Goal: Task Accomplishment & Management: Manage account settings

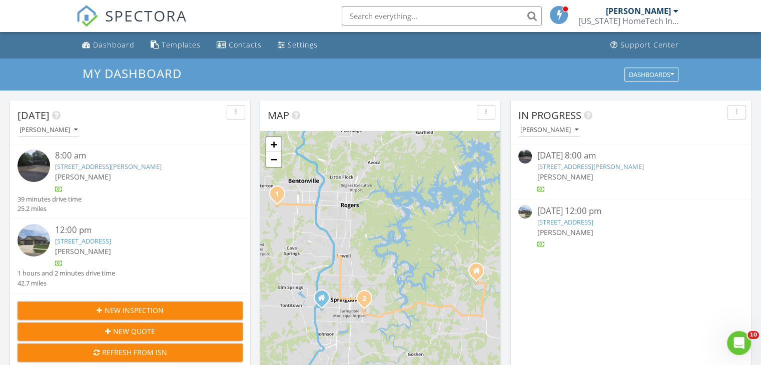
click at [128, 165] on link "41 Harrington Dr, Bella Vista, AR 72714" at bounding box center [108, 166] width 107 height 9
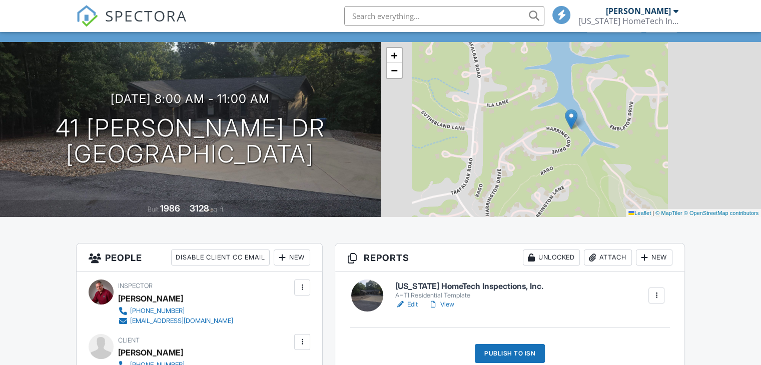
click at [446, 304] on link "View" at bounding box center [441, 305] width 26 height 10
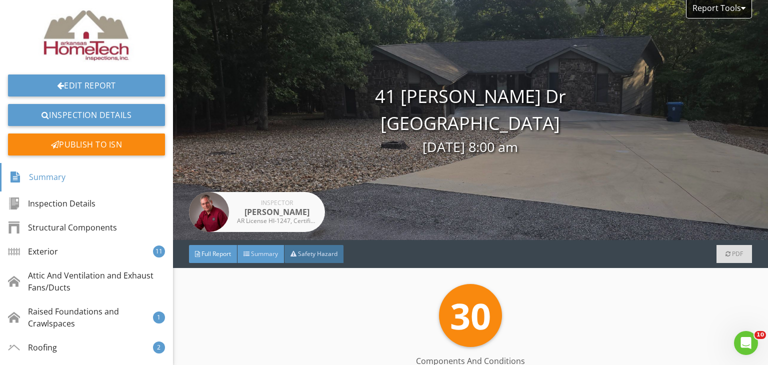
click at [254, 258] on span "Summary" at bounding box center [264, 254] width 27 height 9
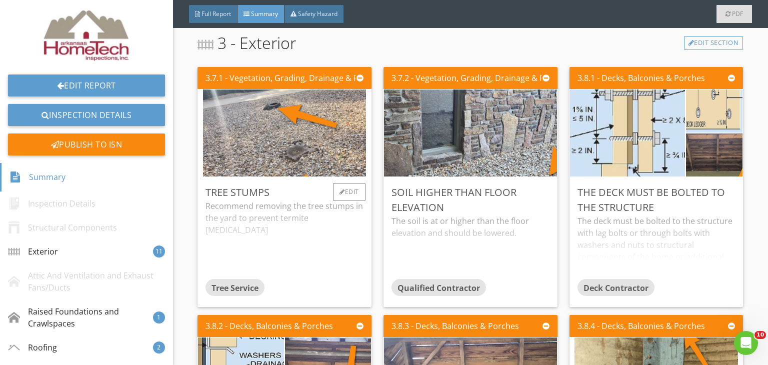
scroll to position [300, 0]
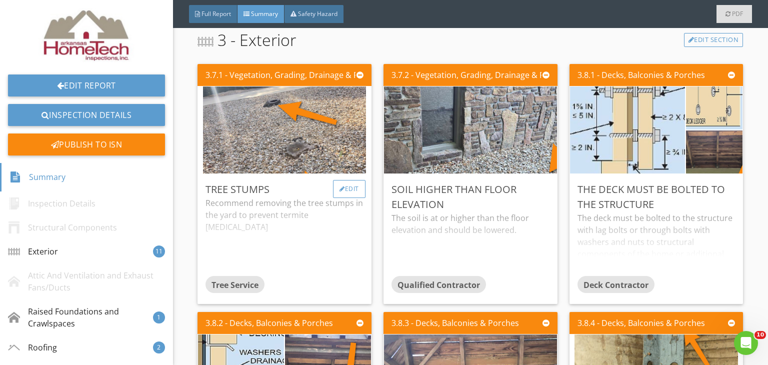
click at [359, 183] on div "Edit" at bounding box center [349, 189] width 33 height 18
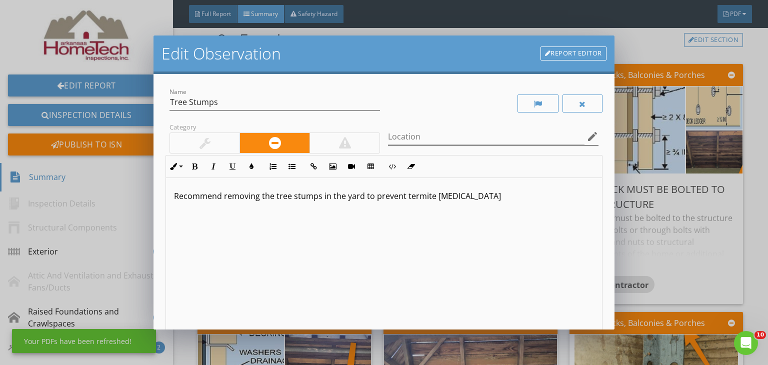
click at [587, 135] on icon "edit" at bounding box center [593, 137] width 12 height 12
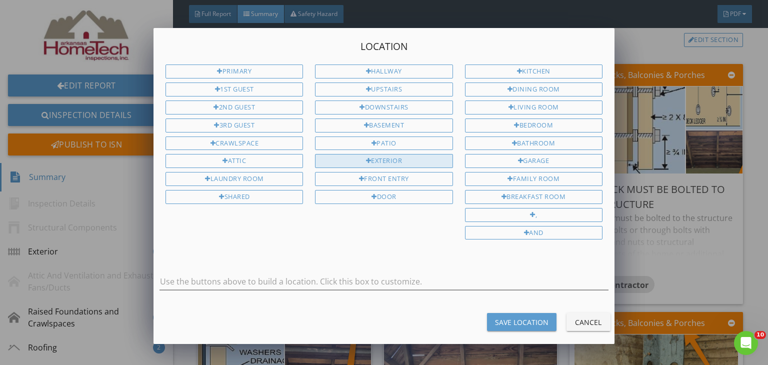
click at [387, 155] on div "Exterior" at bounding box center [384, 161] width 138 height 14
type input "Exterior"
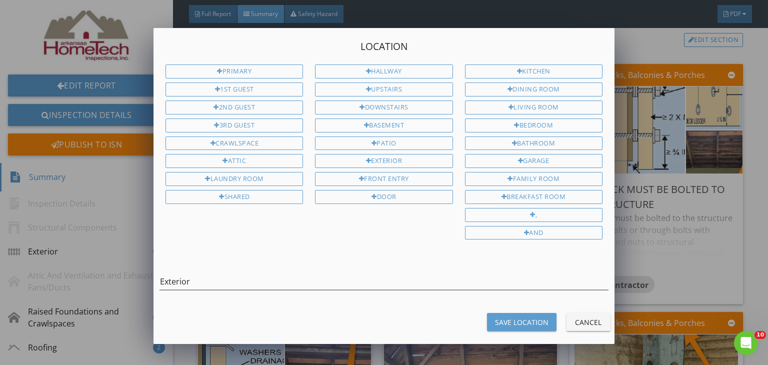
click at [510, 317] on div "Save Location" at bounding box center [522, 322] width 54 height 11
type input "Exterior"
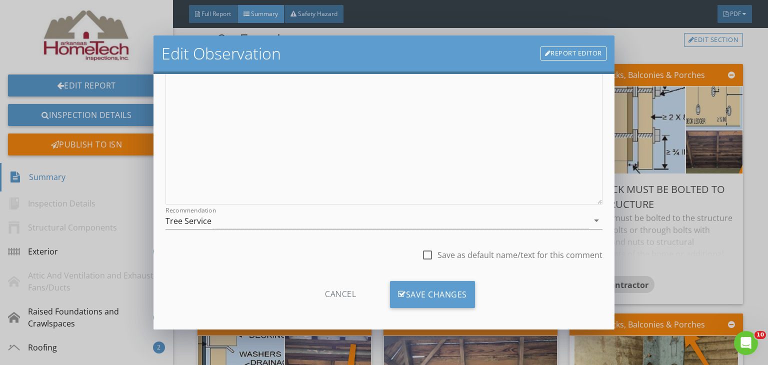
scroll to position [138, 0]
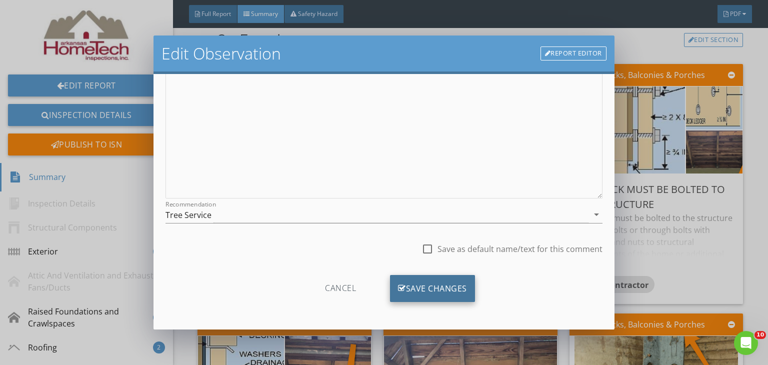
click at [429, 291] on div "Save Changes" at bounding box center [432, 288] width 85 height 27
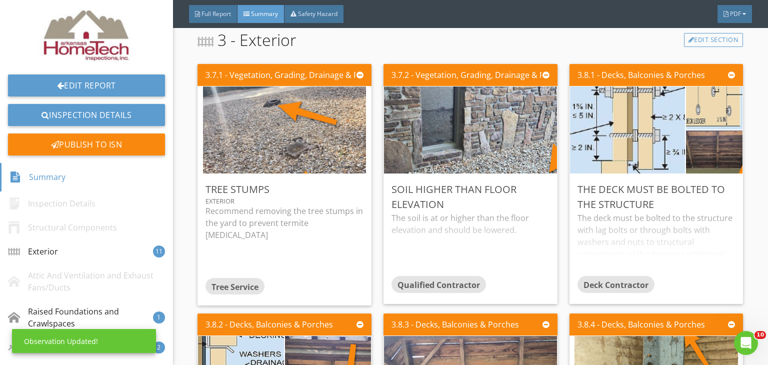
scroll to position [20, 0]
click at [541, 185] on div "Edit" at bounding box center [535, 189] width 33 height 18
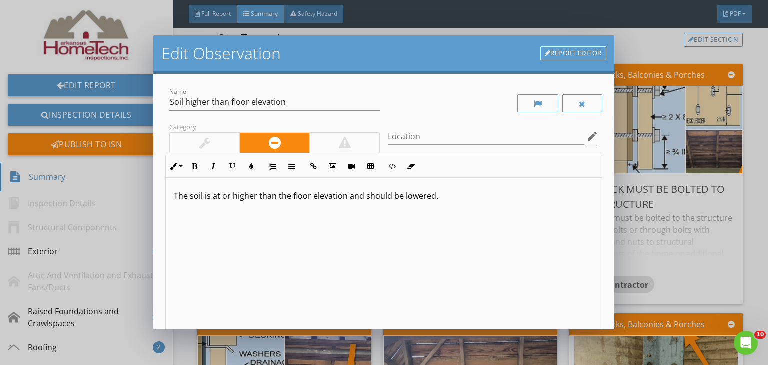
click at [587, 137] on icon "edit" at bounding box center [593, 137] width 12 height 12
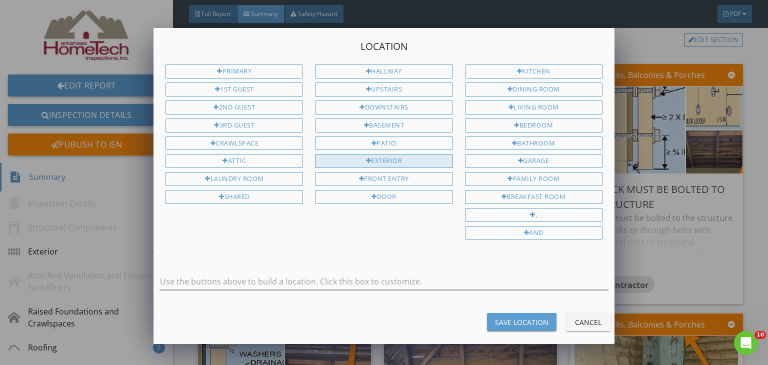
click at [407, 158] on div "Exterior" at bounding box center [384, 161] width 138 height 14
type input "Exterior"
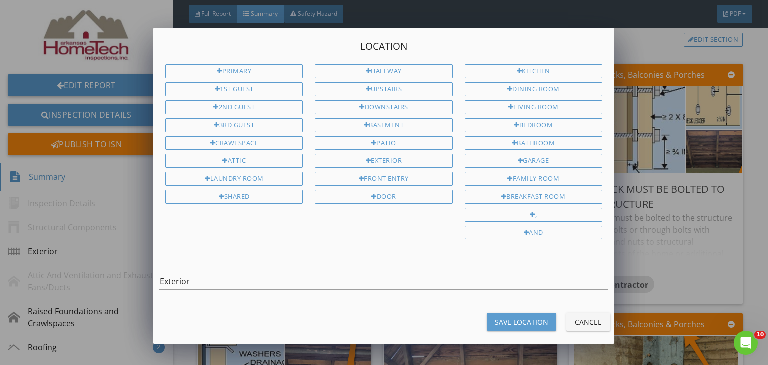
click at [509, 319] on div "Save Location" at bounding box center [522, 322] width 54 height 11
type input "Exterior"
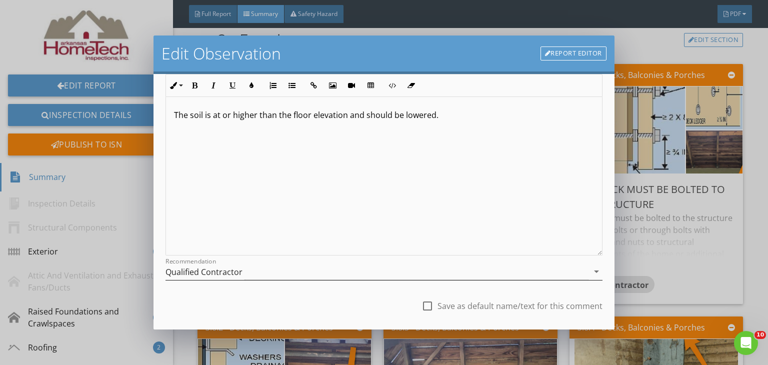
scroll to position [138, 0]
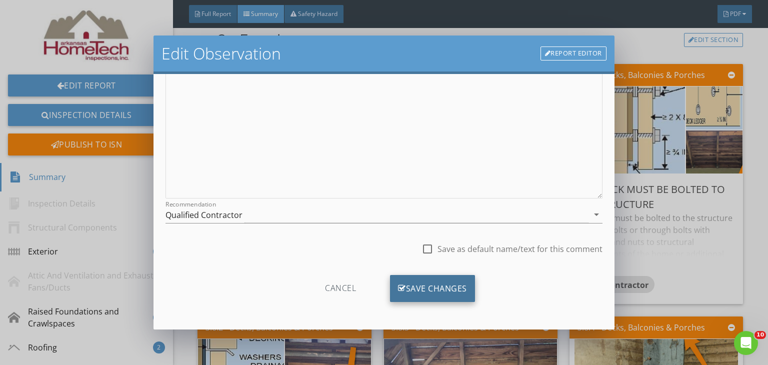
click at [457, 287] on div "Save Changes" at bounding box center [432, 288] width 85 height 27
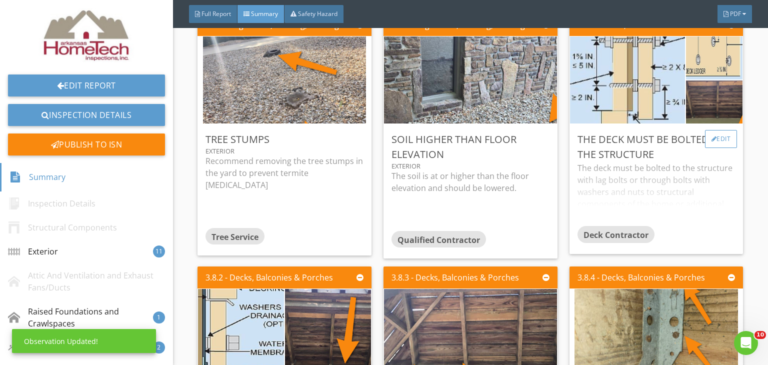
click at [727, 139] on div "Edit" at bounding box center [721, 139] width 33 height 18
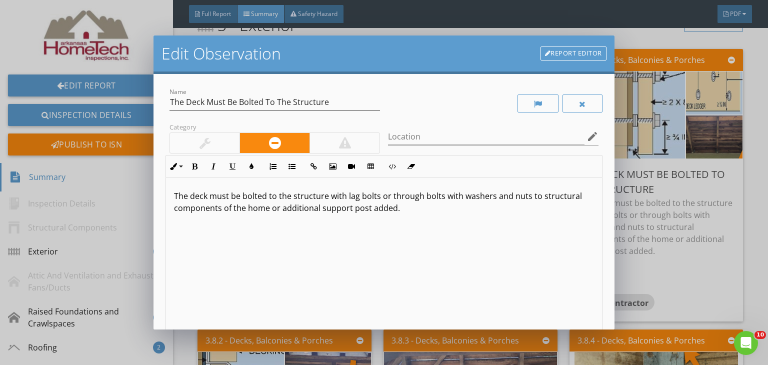
scroll to position [300, 0]
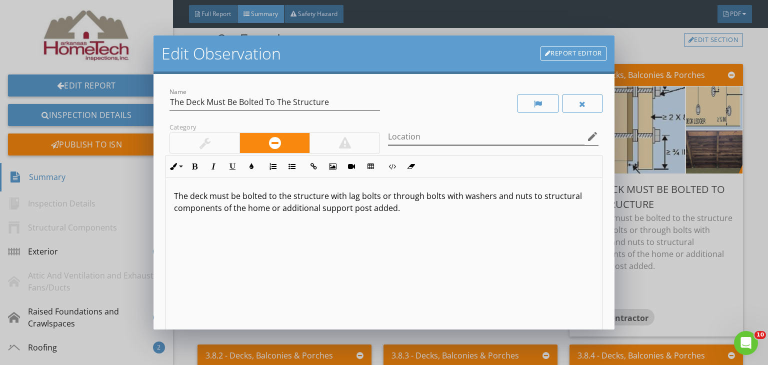
click at [587, 135] on icon "edit" at bounding box center [593, 137] width 12 height 12
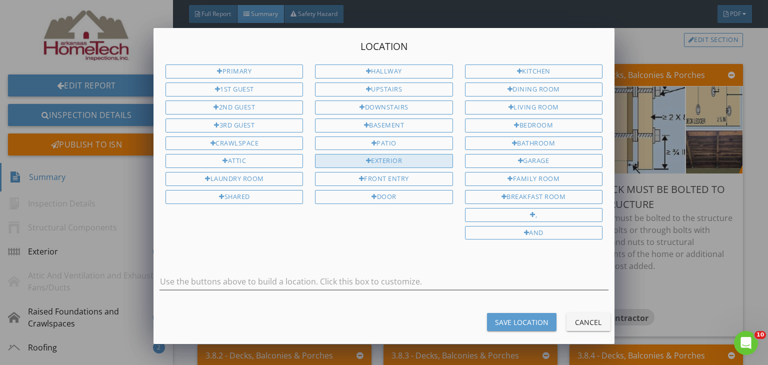
click at [398, 157] on div "Exterior" at bounding box center [384, 161] width 138 height 14
type input "Exterior"
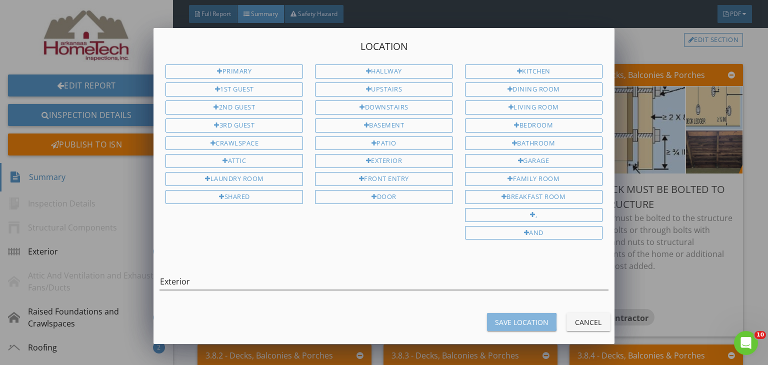
click at [535, 318] on div "Save Location" at bounding box center [522, 322] width 54 height 11
type input "Exterior"
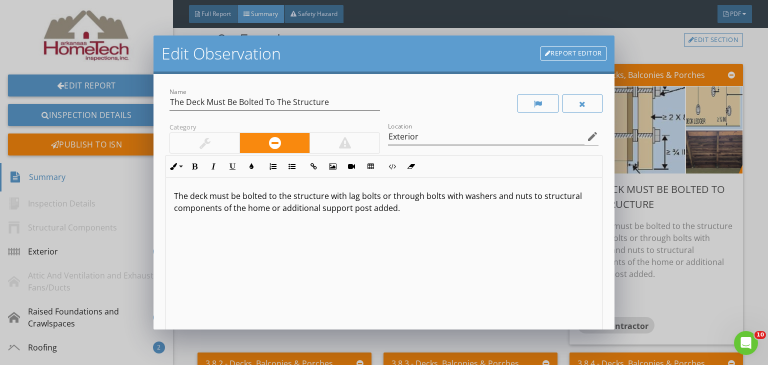
scroll to position [138, 0]
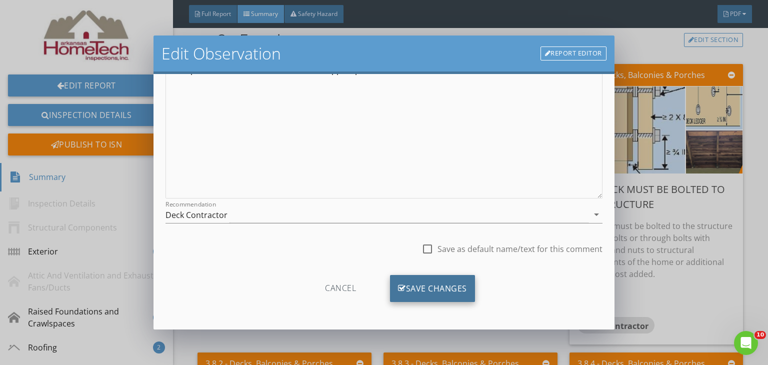
click at [396, 275] on div "Save Changes" at bounding box center [432, 288] width 85 height 27
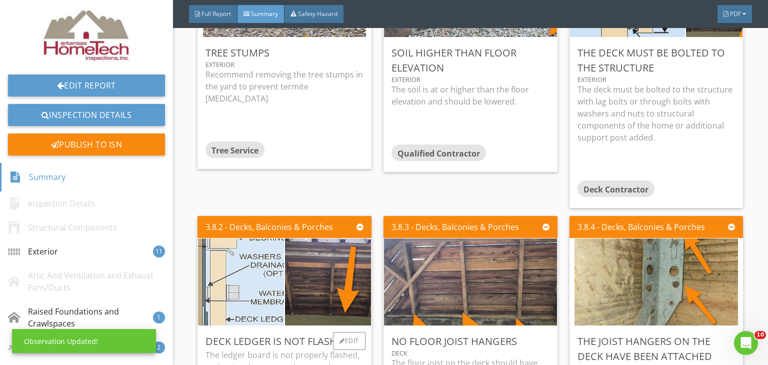
scroll to position [550, 0]
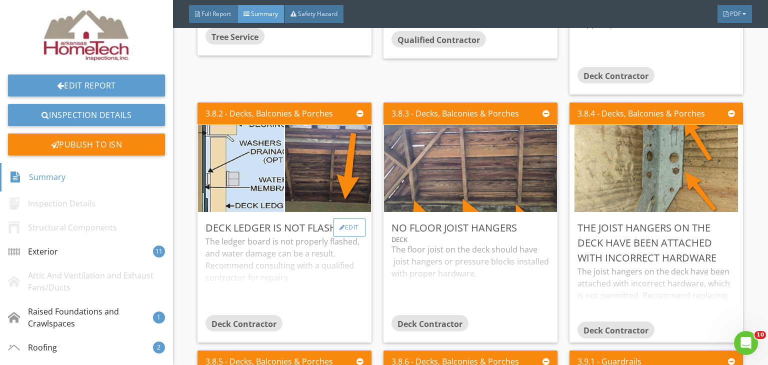
click at [348, 225] on div "Edit" at bounding box center [349, 228] width 33 height 18
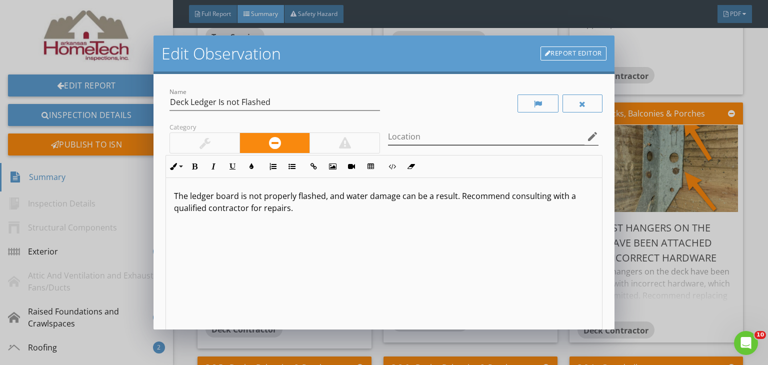
click at [590, 138] on icon "edit" at bounding box center [593, 137] width 12 height 12
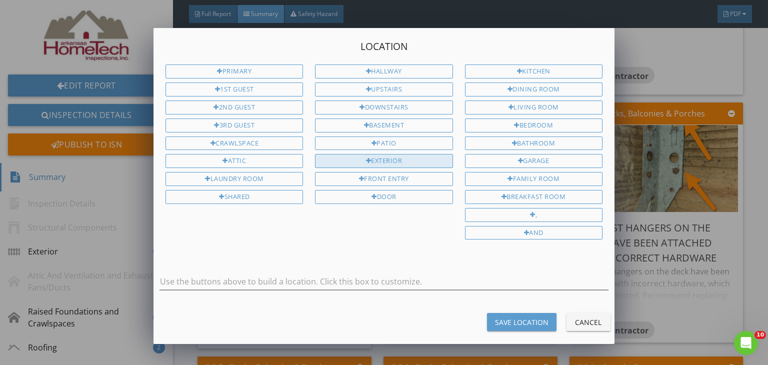
click at [391, 155] on div "Exterior" at bounding box center [384, 161] width 138 height 14
type input "Exterior"
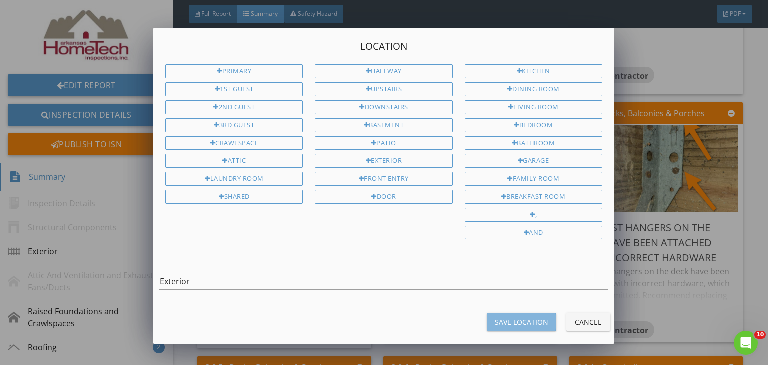
click at [506, 324] on button "Save Location" at bounding box center [522, 322] width 70 height 18
type input "Exterior"
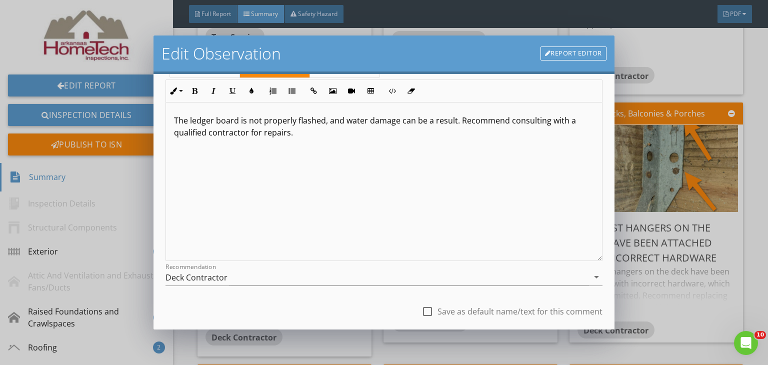
scroll to position [138, 0]
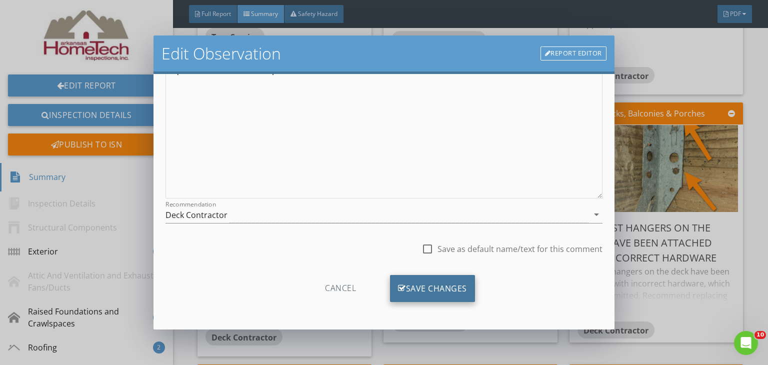
click at [407, 290] on div "Save Changes" at bounding box center [432, 288] width 85 height 27
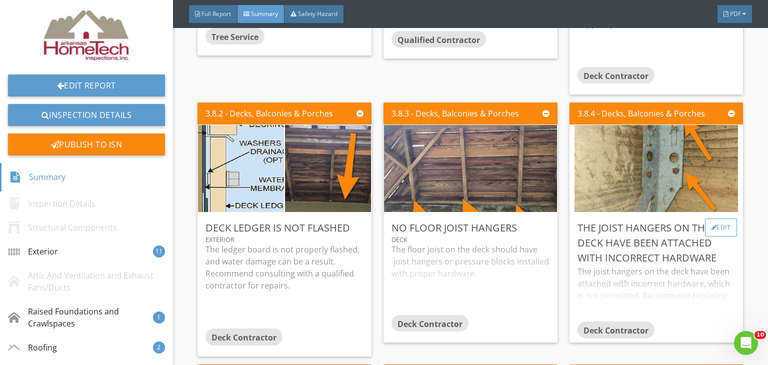
click at [716, 226] on div "Edit" at bounding box center [721, 228] width 33 height 18
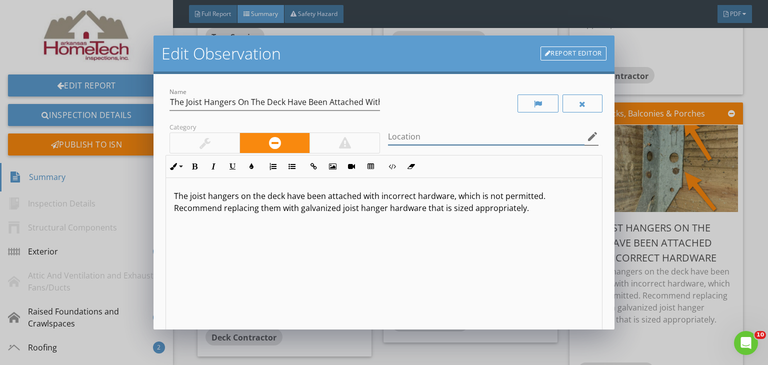
click at [460, 137] on input "Location" at bounding box center [486, 137] width 197 height 17
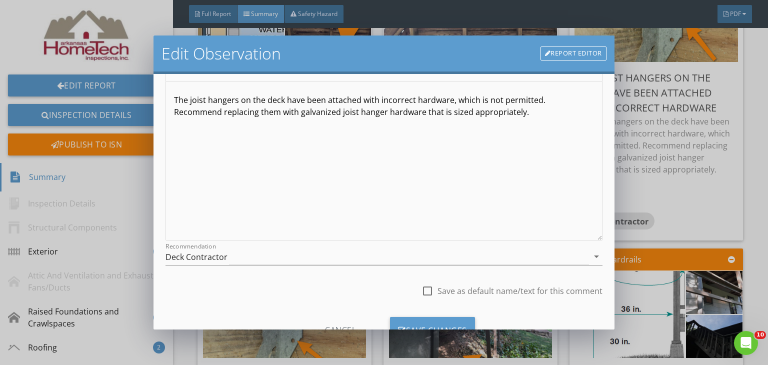
scroll to position [138, 0]
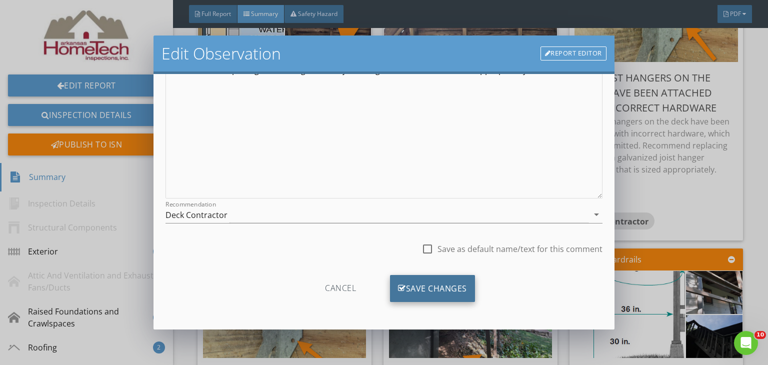
type input "Deck"
click at [424, 284] on div "Save Changes" at bounding box center [432, 288] width 85 height 27
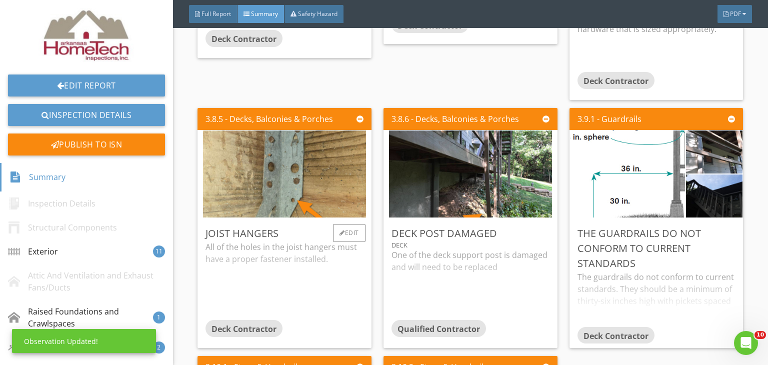
scroll to position [851, 0]
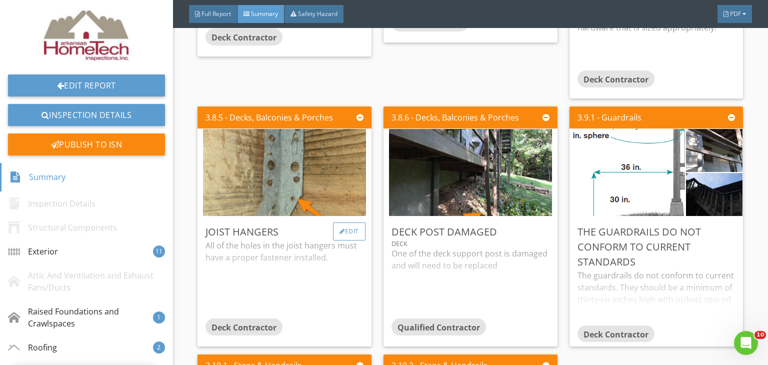
click at [356, 232] on div "Edit" at bounding box center [349, 232] width 33 height 18
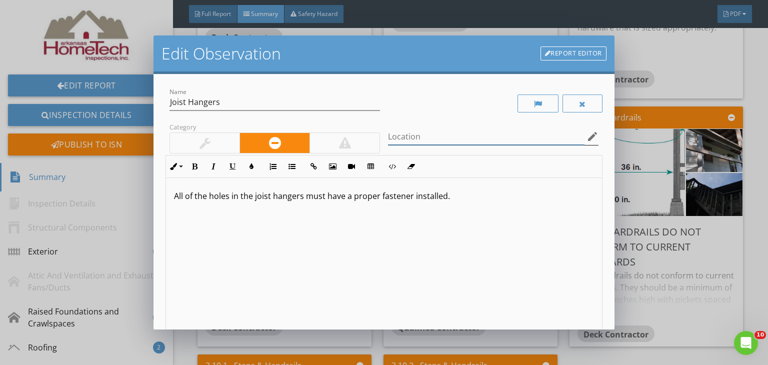
click at [412, 129] on input "Location" at bounding box center [486, 137] width 197 height 17
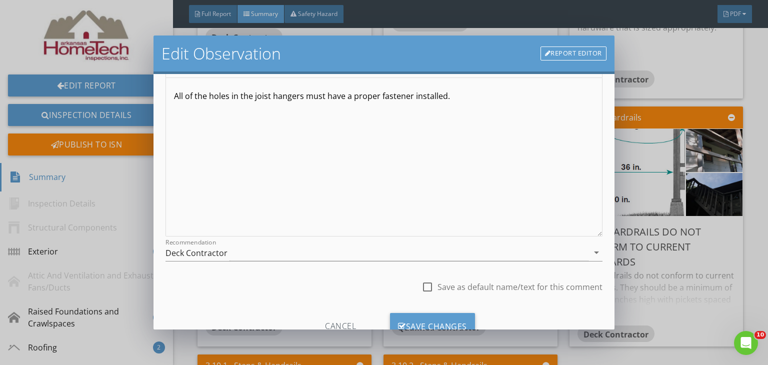
scroll to position [138, 0]
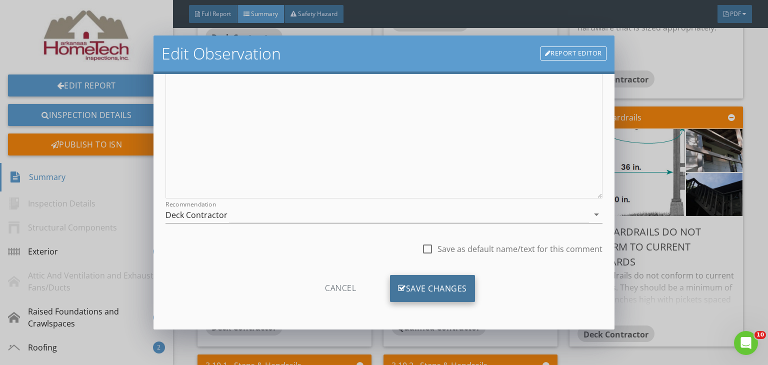
type input "Deck"
drag, startPoint x: 419, startPoint y: 301, endPoint x: 420, endPoint y: 294, distance: 7.1
click at [419, 298] on div "Save Changes" at bounding box center [432, 288] width 85 height 27
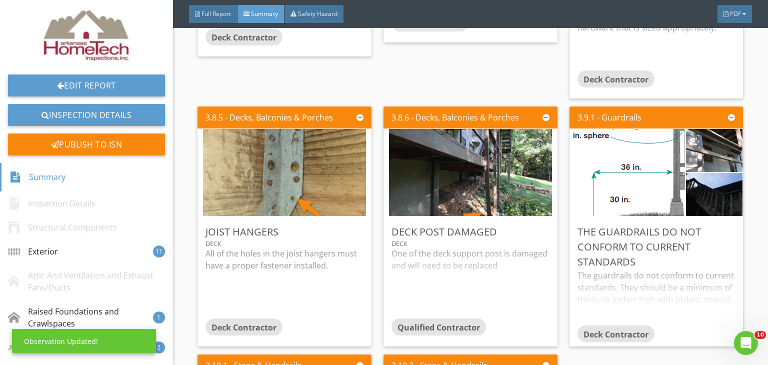
scroll to position [20, 0]
click at [536, 234] on div "Edit" at bounding box center [535, 232] width 33 height 18
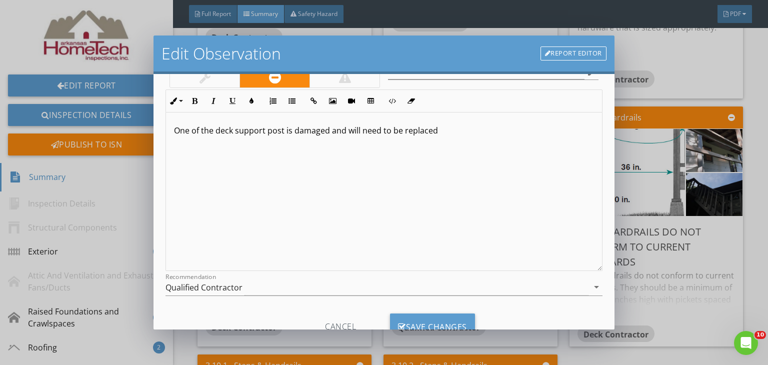
scroll to position [104, 0]
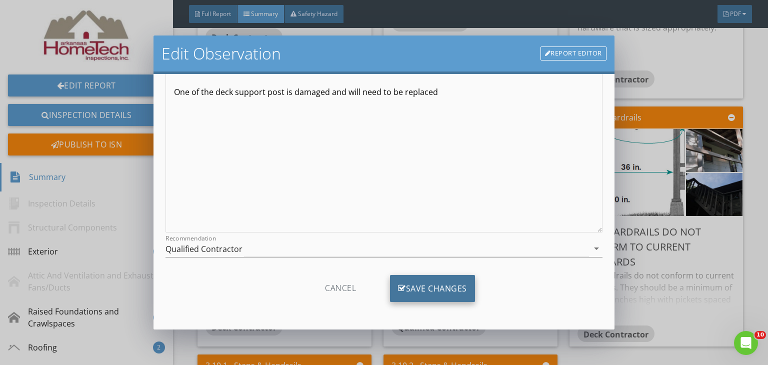
click at [414, 288] on div "Save Changes" at bounding box center [432, 288] width 85 height 27
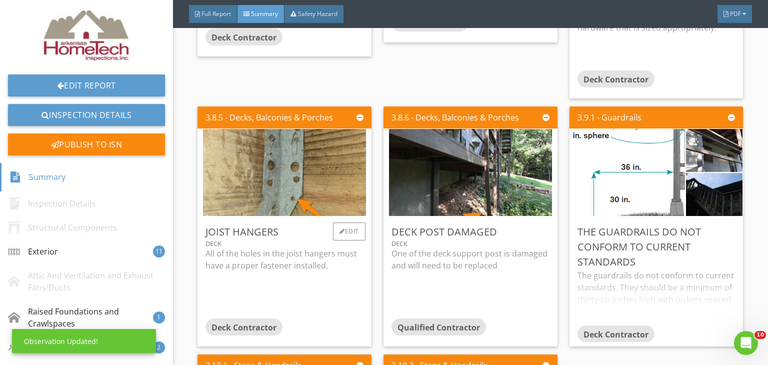
scroll to position [0, 0]
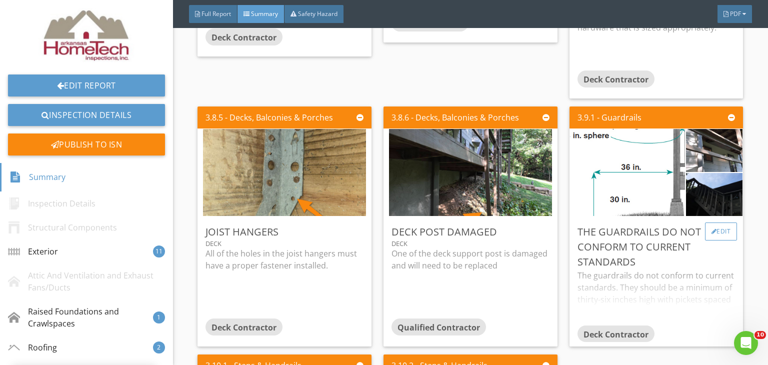
click at [723, 226] on div "Edit" at bounding box center [721, 232] width 33 height 18
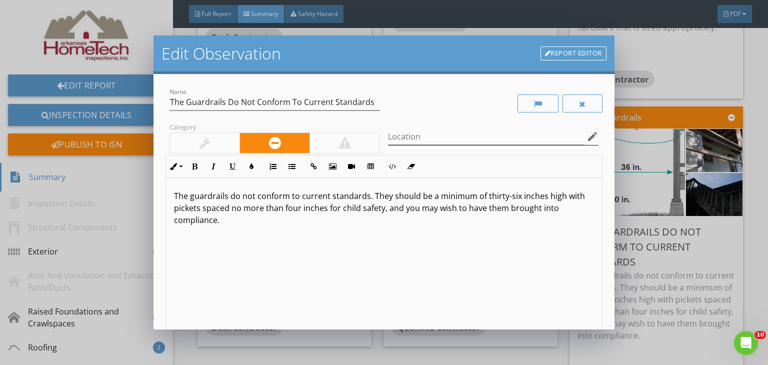
click at [587, 133] on icon "edit" at bounding box center [593, 137] width 12 height 12
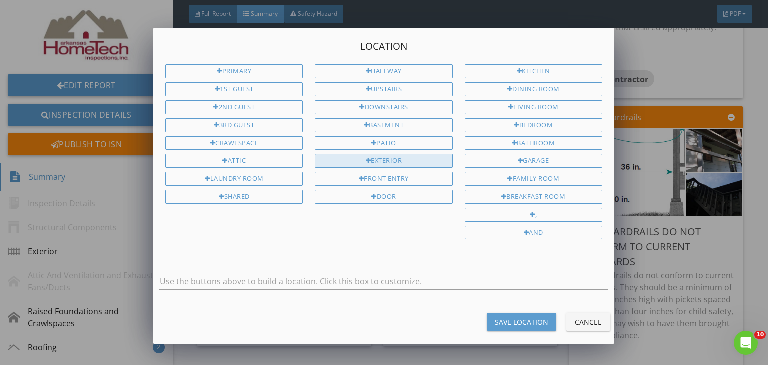
click at [414, 154] on div "Exterior" at bounding box center [384, 161] width 138 height 14
type input "Exterior"
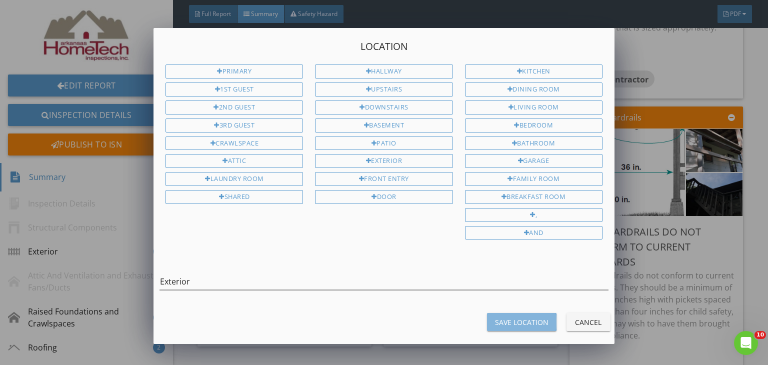
click at [522, 321] on button "Save Location" at bounding box center [522, 322] width 70 height 18
type input "Exterior"
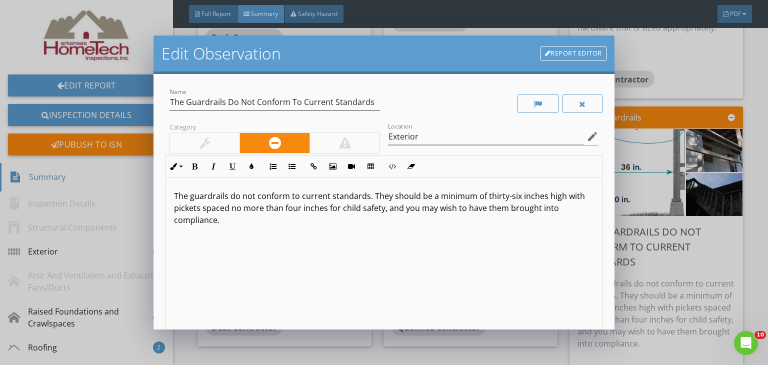
scroll to position [138, 0]
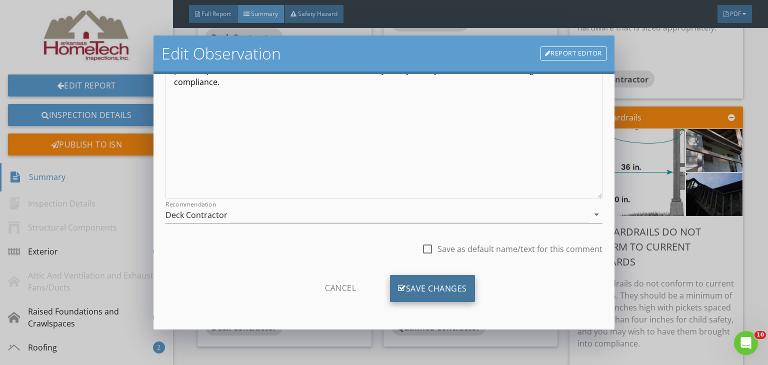
click at [448, 279] on div "Save Changes" at bounding box center [432, 288] width 85 height 27
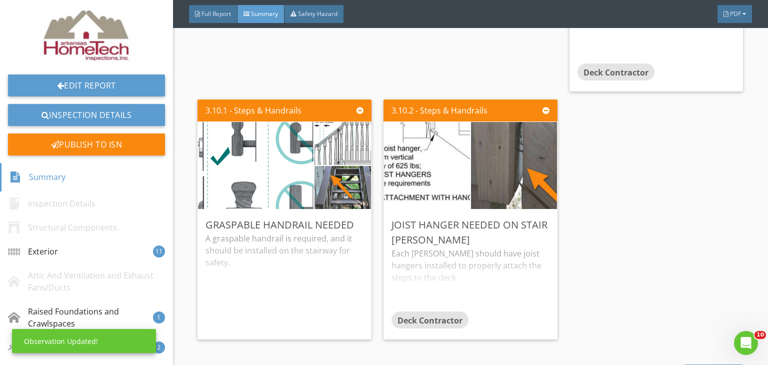
scroll to position [1201, 0]
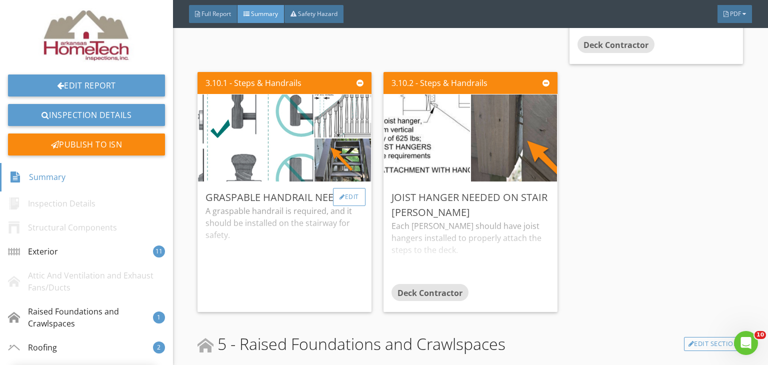
click at [347, 197] on div "Edit" at bounding box center [349, 197] width 33 height 18
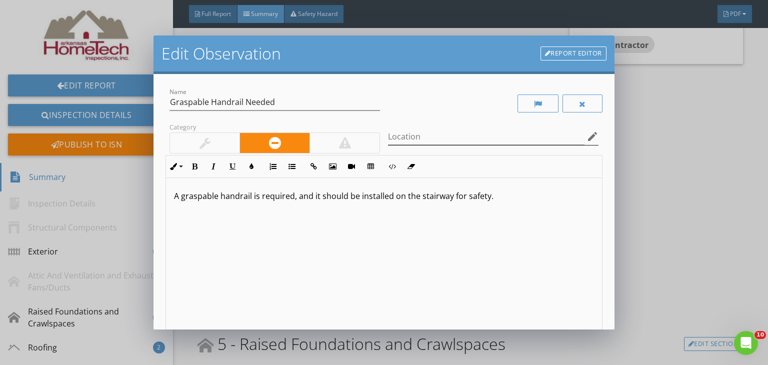
click at [587, 134] on icon "edit" at bounding box center [593, 137] width 12 height 12
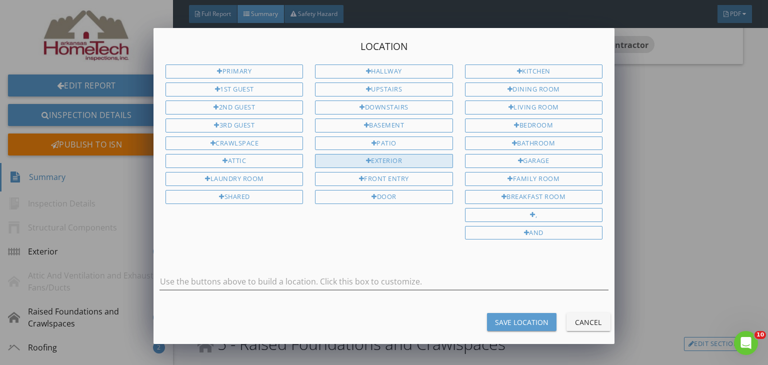
click at [368, 158] on div at bounding box center [369, 161] width 6 height 7
type input "Exterior"
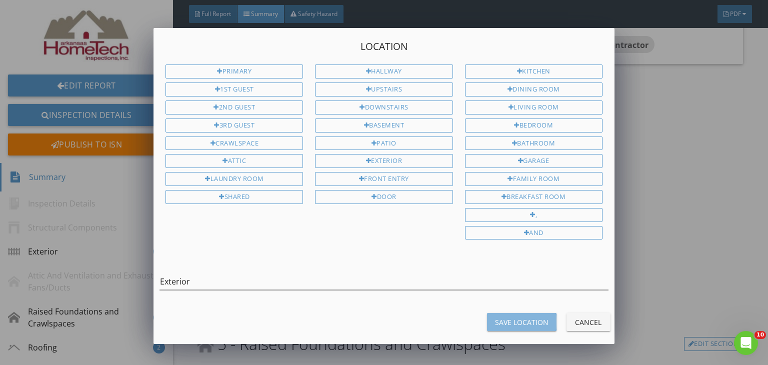
click at [518, 317] on div "Save Location" at bounding box center [522, 322] width 54 height 11
type input "Exterior"
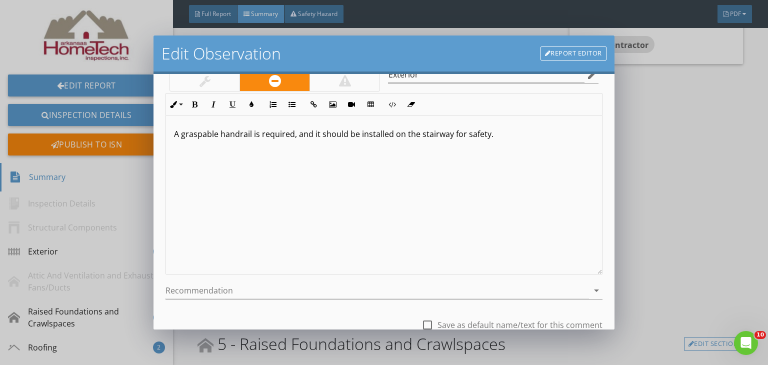
scroll to position [138, 0]
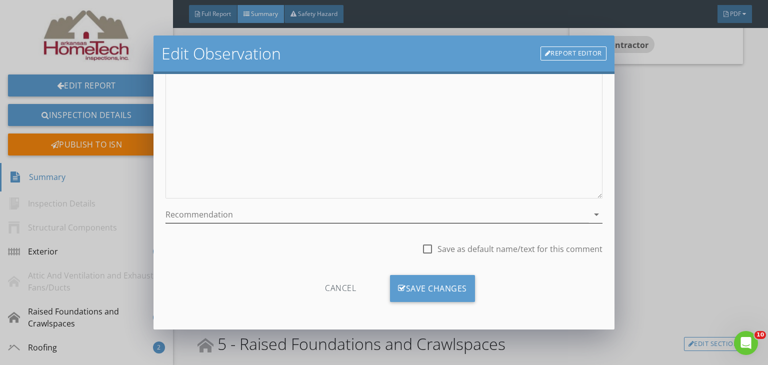
click at [591, 213] on icon "arrow_drop_down" at bounding box center [597, 215] width 12 height 12
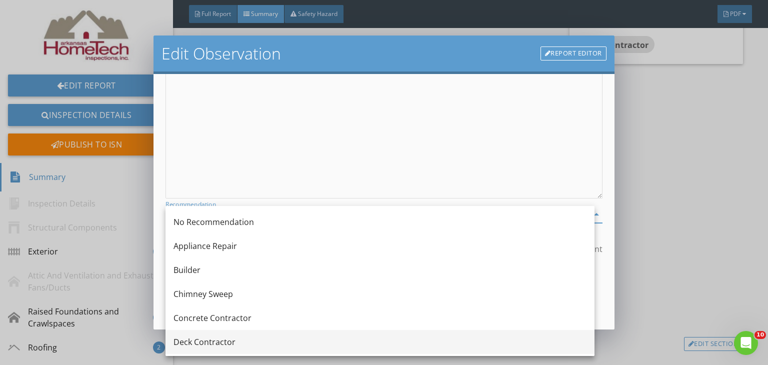
click at [216, 343] on div "Deck Contractor" at bounding box center [380, 342] width 413 height 12
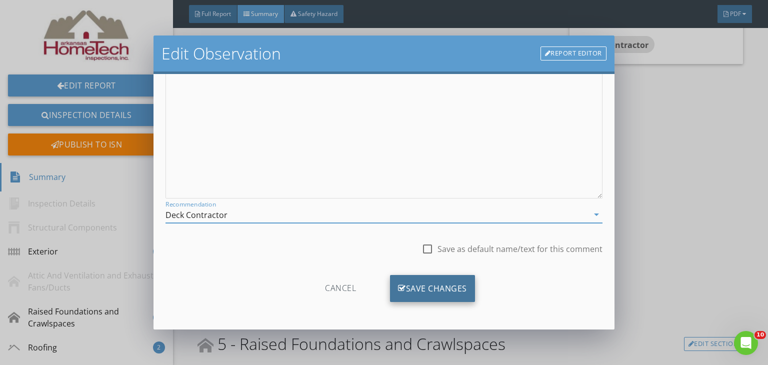
click at [452, 293] on div "Save Changes" at bounding box center [432, 288] width 85 height 27
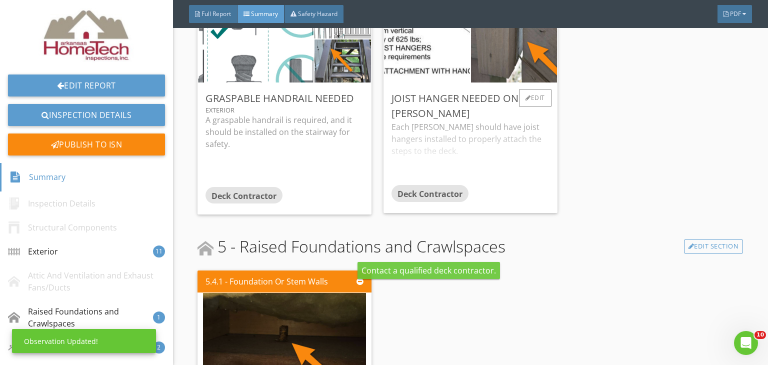
scroll to position [1301, 0]
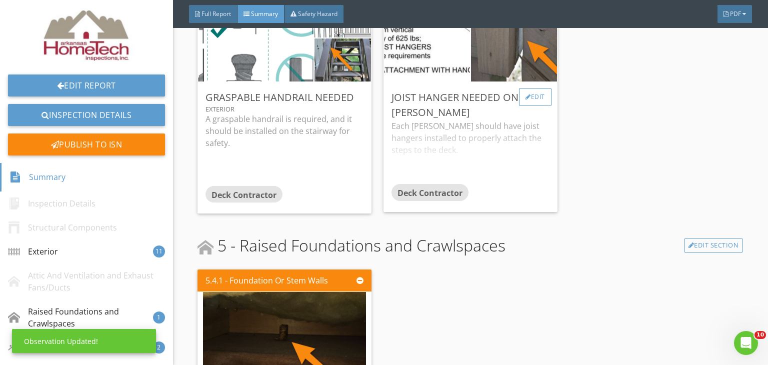
click at [540, 93] on div "Edit" at bounding box center [535, 97] width 33 height 18
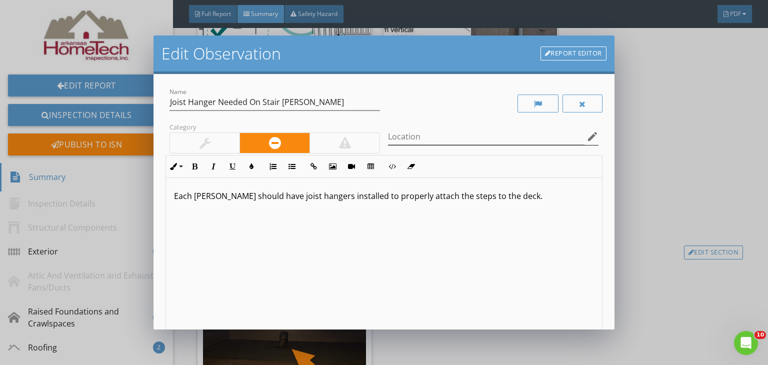
click at [587, 131] on icon "edit" at bounding box center [593, 137] width 12 height 12
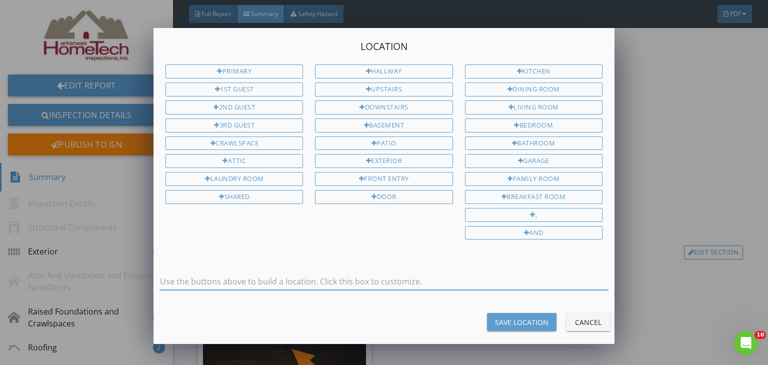
click at [235, 274] on input "text" at bounding box center [384, 282] width 449 height 17
type input "Deck Steps"
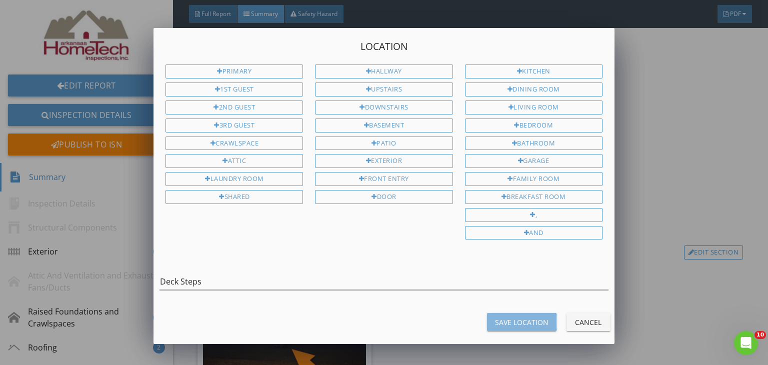
click at [529, 318] on div "Save Location" at bounding box center [522, 322] width 54 height 11
type input "Deck Steps"
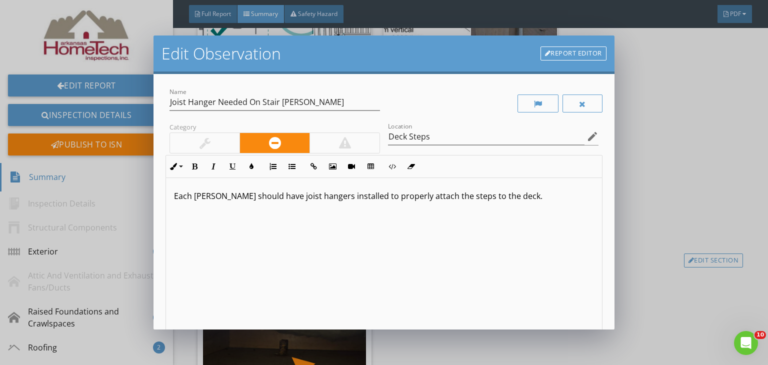
scroll to position [0, 0]
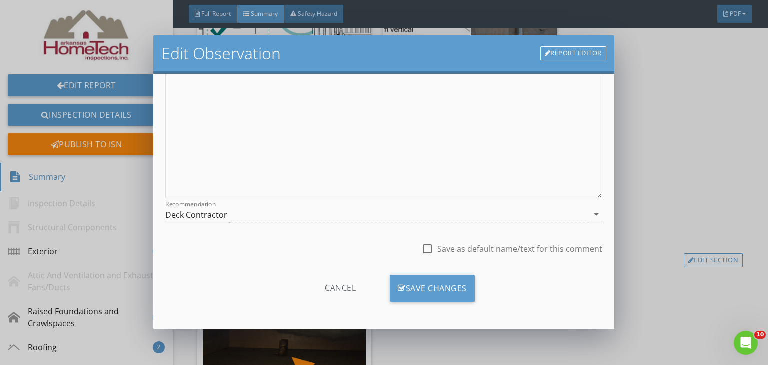
click at [380, 284] on div "Cancel" at bounding box center [340, 288] width 95 height 27
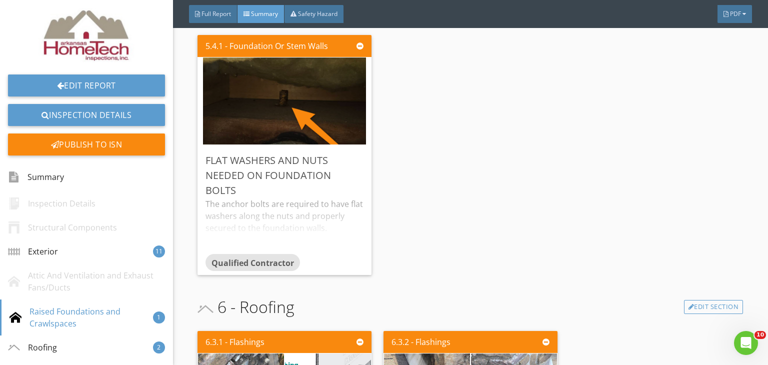
scroll to position [1551, 0]
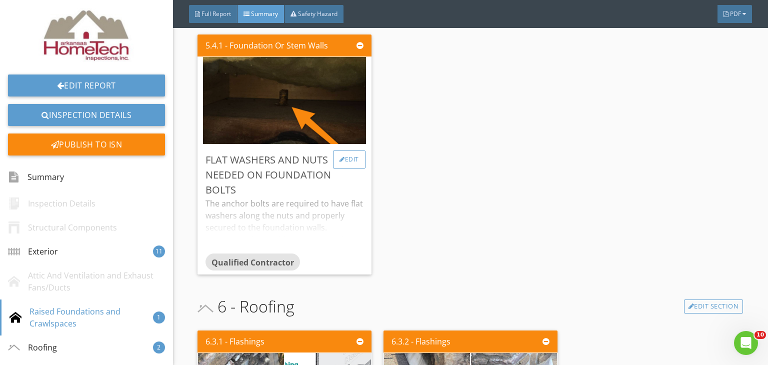
click at [358, 160] on div "Edit" at bounding box center [349, 160] width 33 height 18
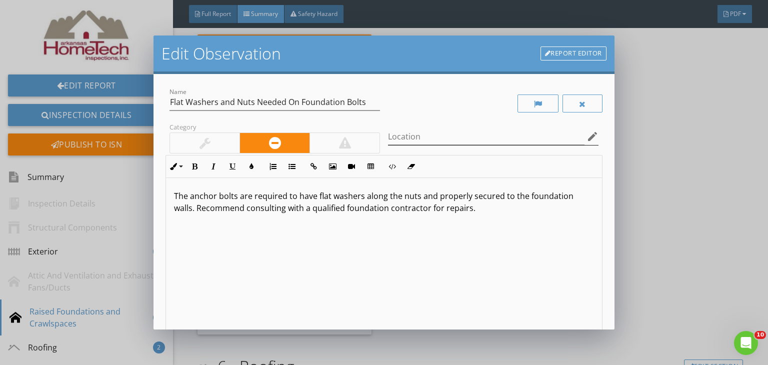
click at [590, 131] on icon "edit" at bounding box center [593, 137] width 12 height 12
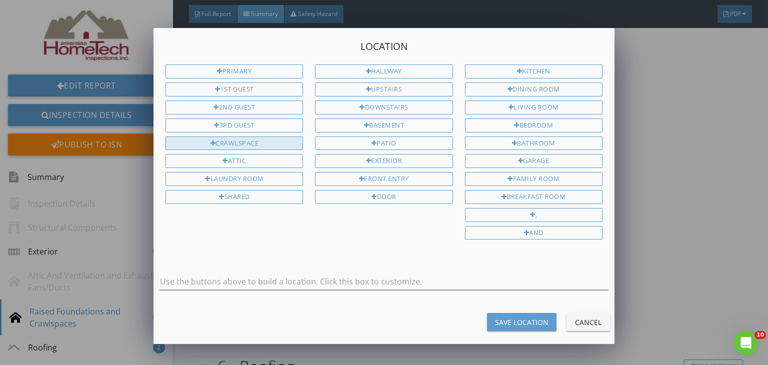
click at [236, 140] on div "Crawlspace" at bounding box center [235, 144] width 138 height 14
type input "Crawlspace"
click at [514, 329] on div "Location Primary 1st Guest 2nd Guest 3rd Guest Crawlspace Attic Laundry Room Sh…" at bounding box center [384, 186] width 461 height 317
click at [512, 317] on div "Save Location" at bounding box center [522, 322] width 54 height 11
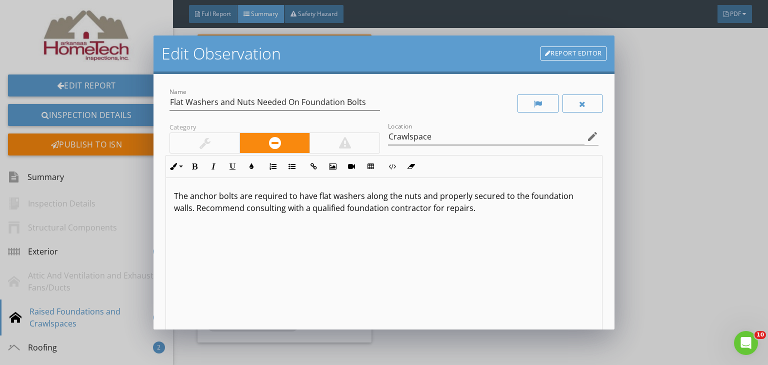
scroll to position [0, 0]
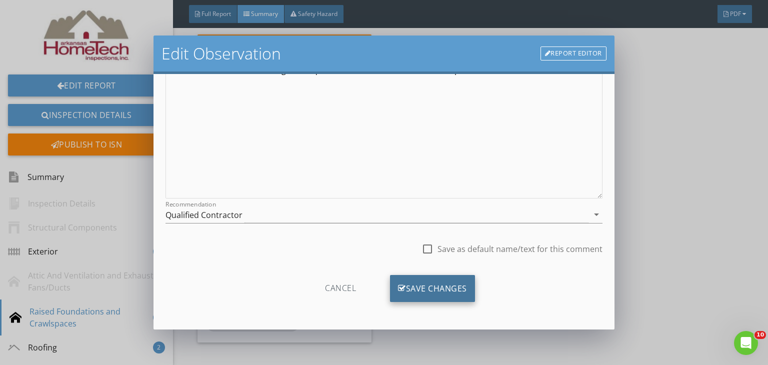
click at [453, 287] on div "Save Changes" at bounding box center [432, 288] width 85 height 27
type input "Crawlspace"
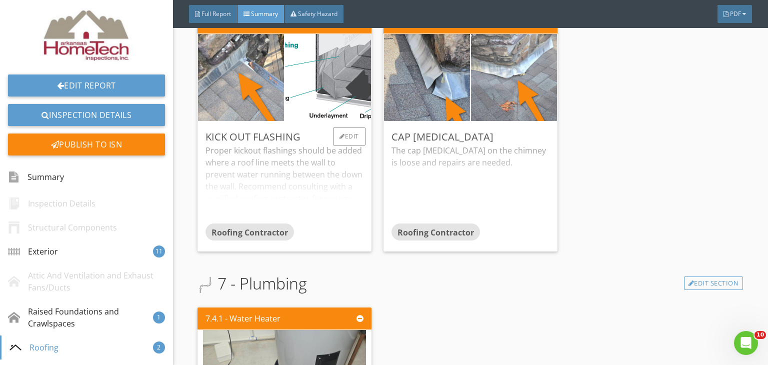
scroll to position [1901, 0]
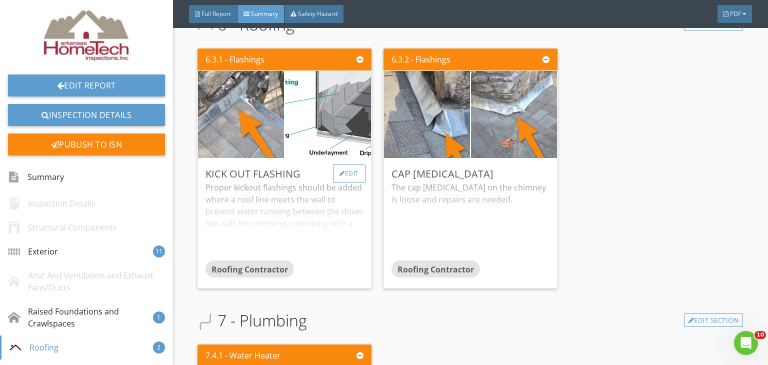
click at [356, 171] on div "Edit" at bounding box center [349, 174] width 33 height 18
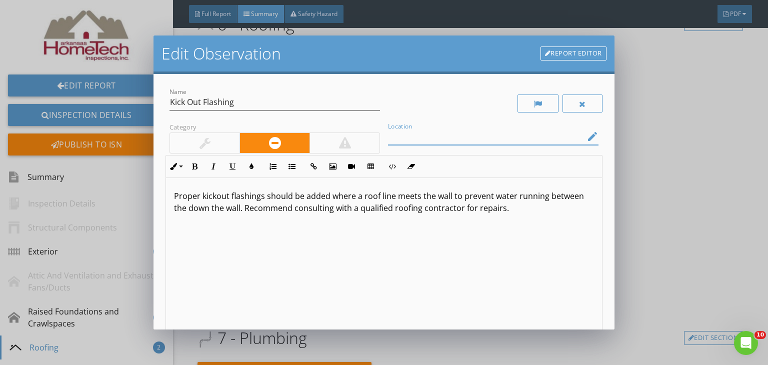
click at [450, 135] on input "Location" at bounding box center [486, 137] width 197 height 17
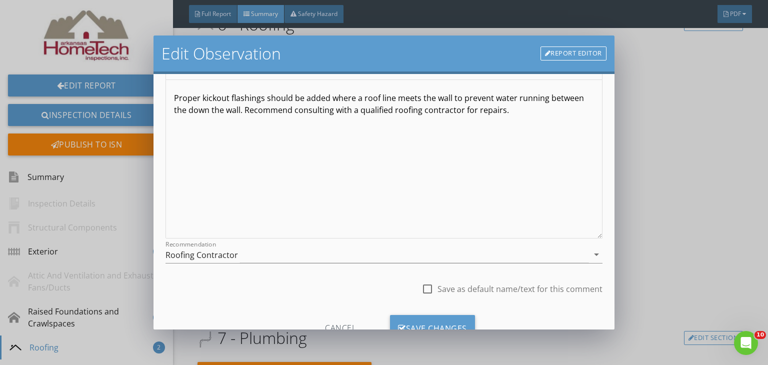
scroll to position [138, 0]
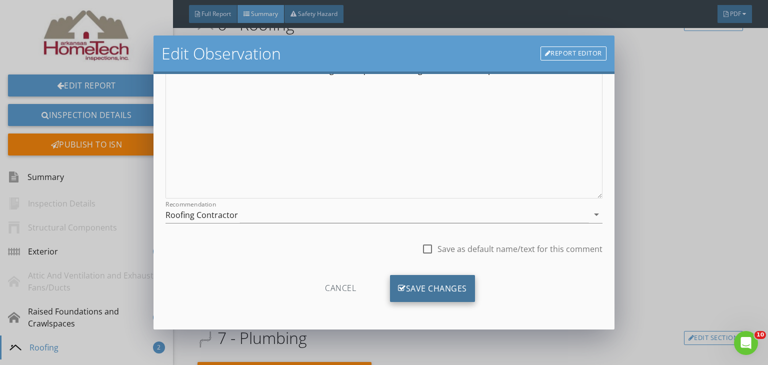
type input "Roof"
click at [457, 279] on div "Save Changes" at bounding box center [432, 288] width 85 height 27
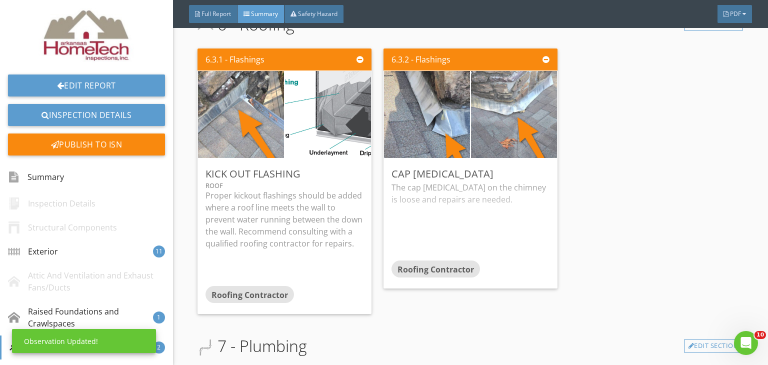
scroll to position [20, 0]
click at [537, 176] on div "Edit" at bounding box center [535, 174] width 33 height 18
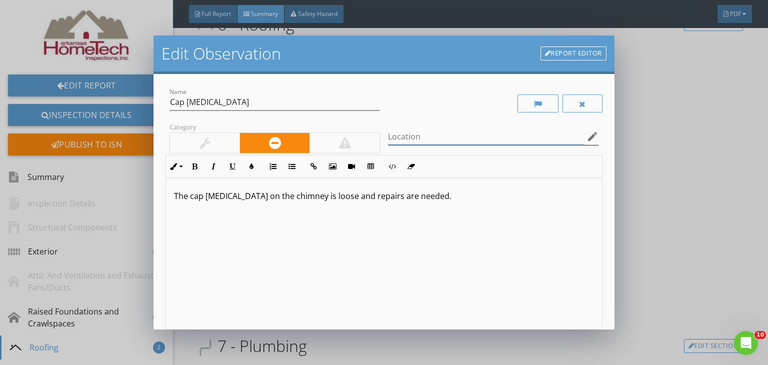
click at [423, 137] on input "Location" at bounding box center [486, 137] width 197 height 17
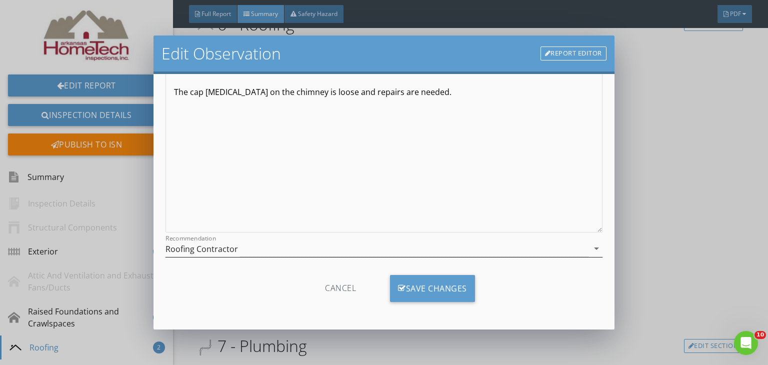
scroll to position [0, 0]
type input "Roof"
click at [406, 280] on div "Save Changes" at bounding box center [432, 288] width 85 height 27
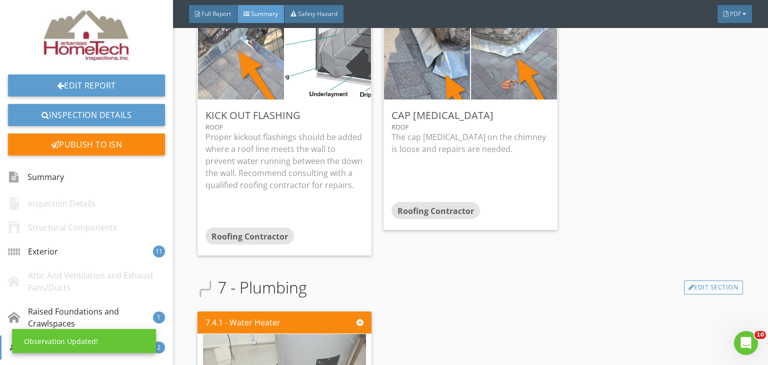
scroll to position [2151, 0]
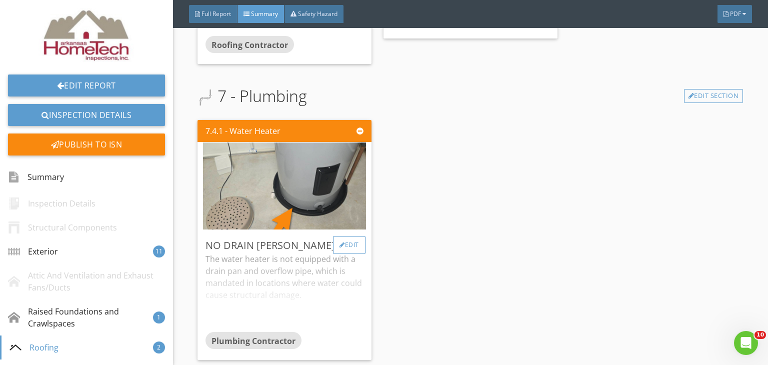
click at [362, 238] on div "Edit" at bounding box center [349, 245] width 33 height 18
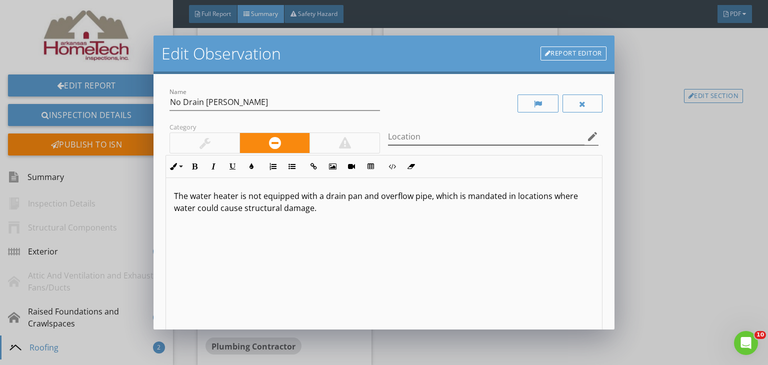
click at [587, 137] on icon "edit" at bounding box center [593, 137] width 12 height 12
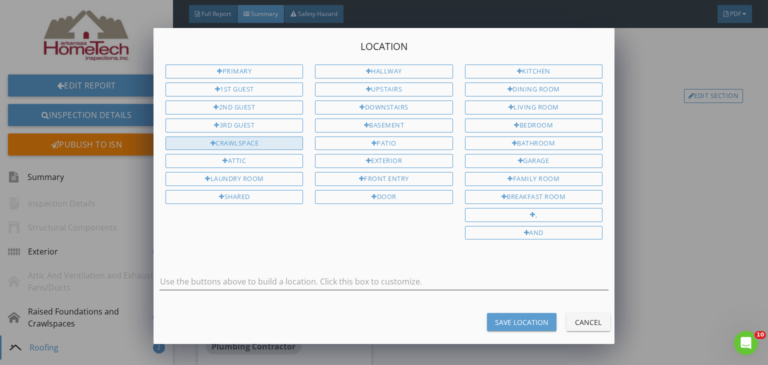
click at [249, 138] on div "Crawlspace" at bounding box center [235, 144] width 138 height 14
type input "Crawlspace"
click at [503, 321] on button "Save Location" at bounding box center [522, 322] width 70 height 18
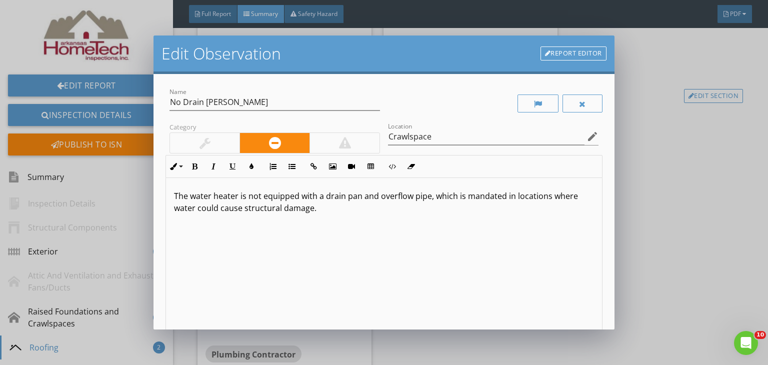
scroll to position [138, 0]
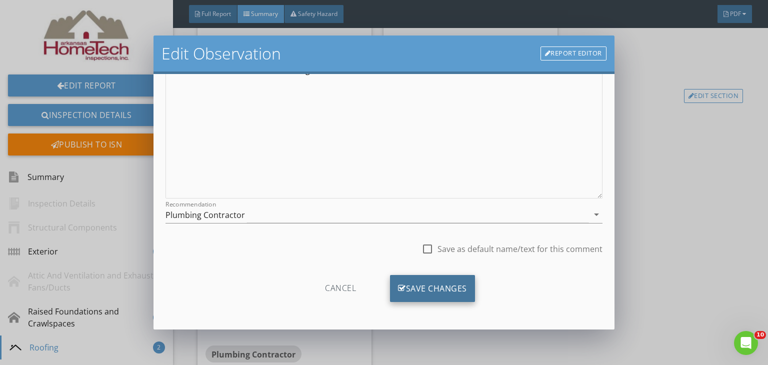
click at [452, 298] on div "Save Changes" at bounding box center [432, 288] width 85 height 27
type input "Crawlspace"
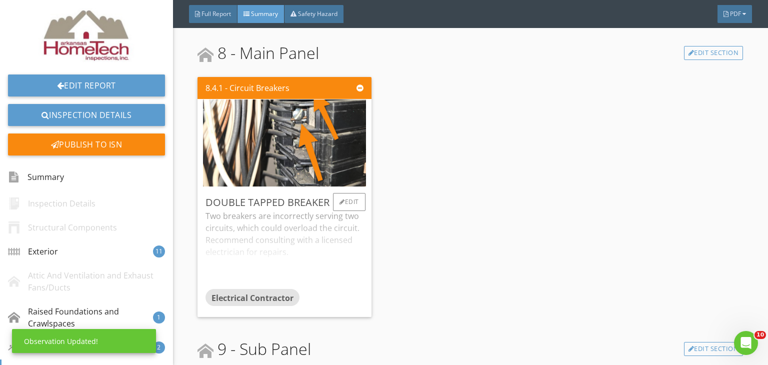
scroll to position [2602, 0]
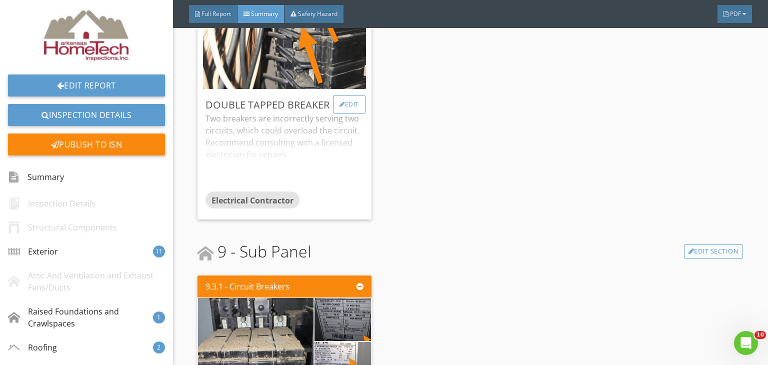
click at [352, 106] on div "Edit" at bounding box center [349, 105] width 33 height 18
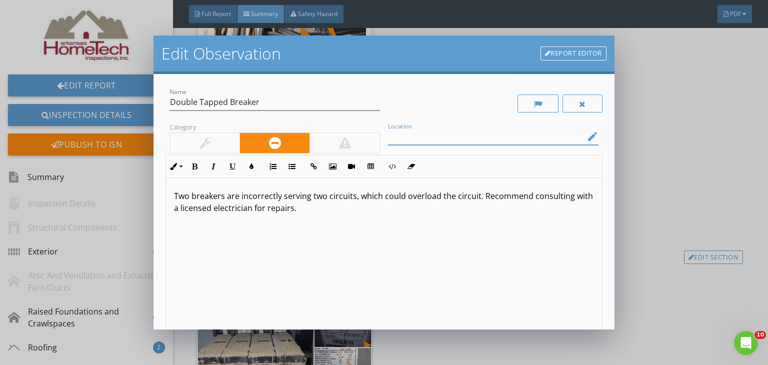
click at [474, 140] on input "Location" at bounding box center [486, 137] width 197 height 17
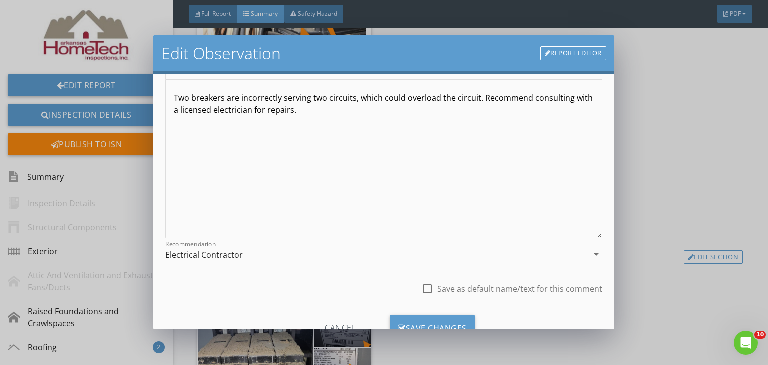
scroll to position [138, 0]
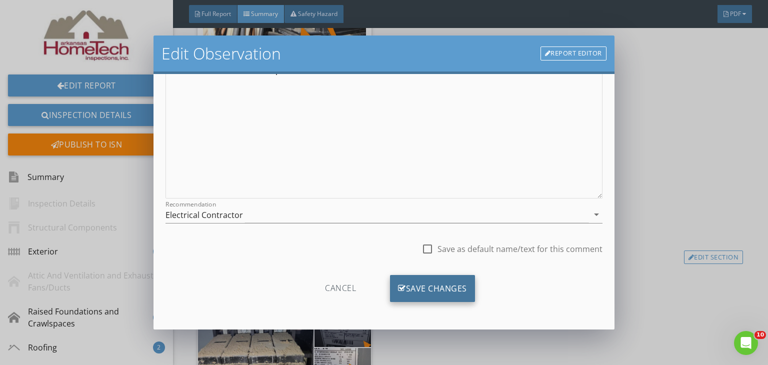
type input "Main Panel"
click at [423, 290] on div "Save Changes" at bounding box center [432, 288] width 85 height 27
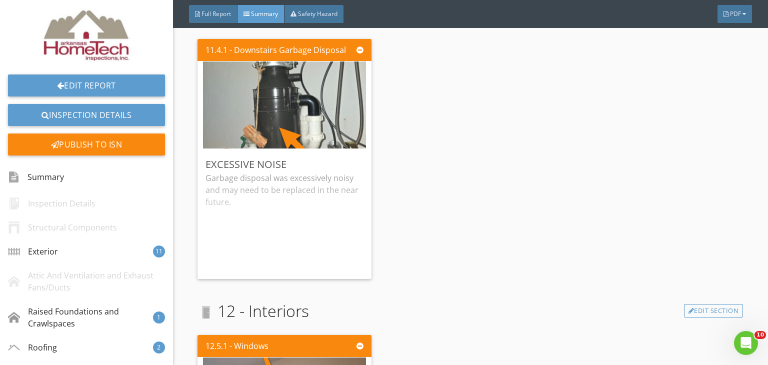
scroll to position [3702, 0]
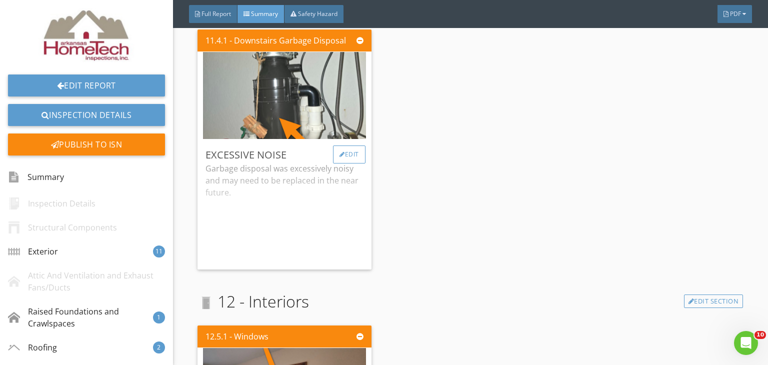
click at [353, 156] on div "Edit" at bounding box center [349, 155] width 33 height 18
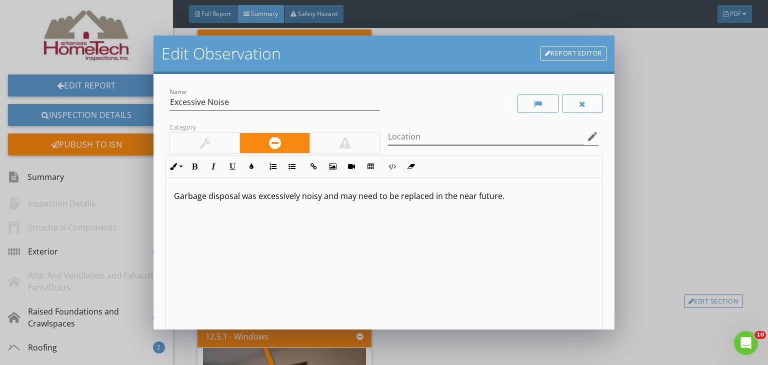
click at [588, 135] on icon "edit" at bounding box center [593, 137] width 12 height 12
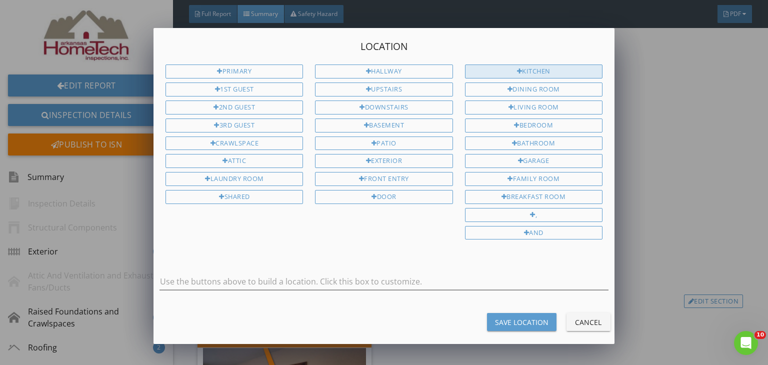
click at [528, 68] on div "Kitchen" at bounding box center [534, 72] width 138 height 14
type input "Kitchen"
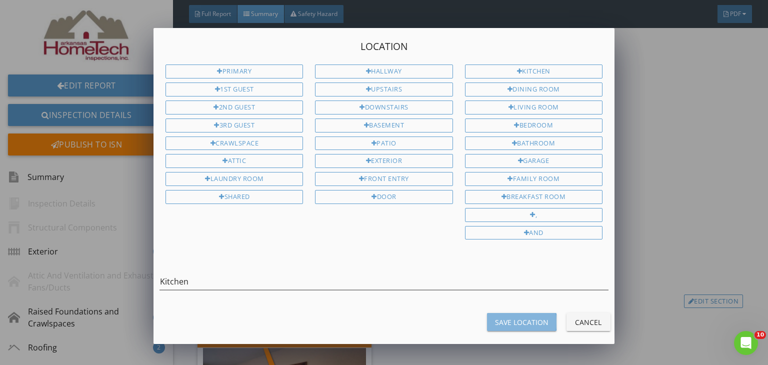
click at [526, 319] on div "Save Location" at bounding box center [522, 322] width 54 height 11
type input "Kitchen"
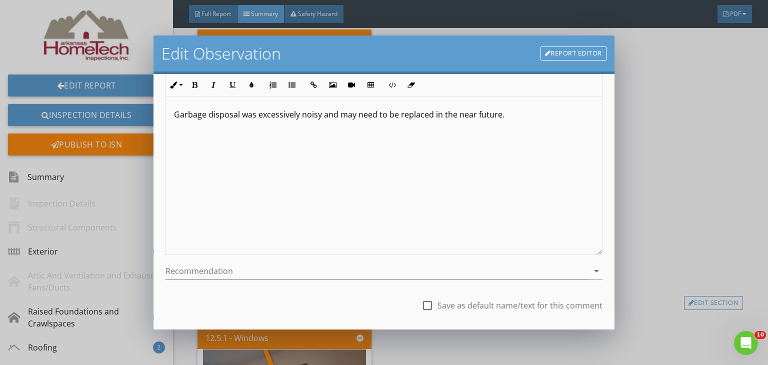
scroll to position [138, 0]
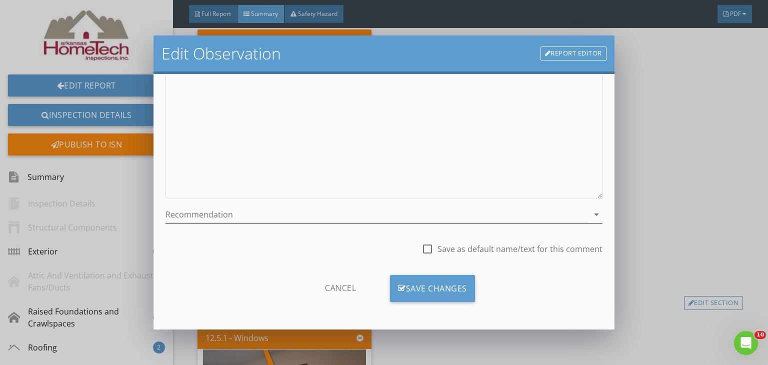
click at [591, 213] on icon "arrow_drop_down" at bounding box center [597, 215] width 12 height 12
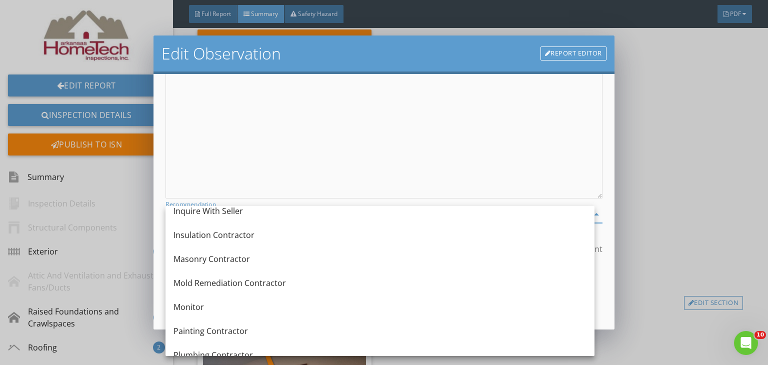
scroll to position [400, 0]
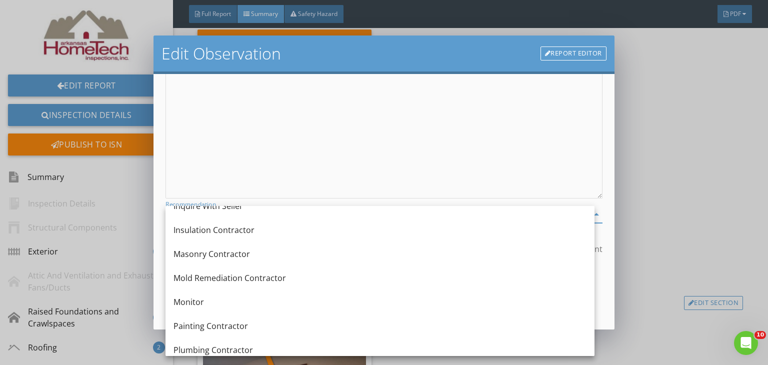
click at [206, 347] on div "Plumbing Contractor" at bounding box center [380, 350] width 413 height 12
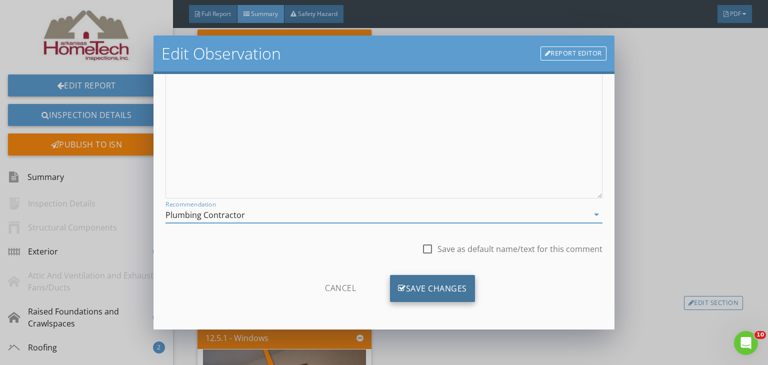
click at [437, 283] on div "Save Changes" at bounding box center [432, 288] width 85 height 27
type textarea "<p>Garbage disposal was excessively noisy and may need to be replaced in the ne…"
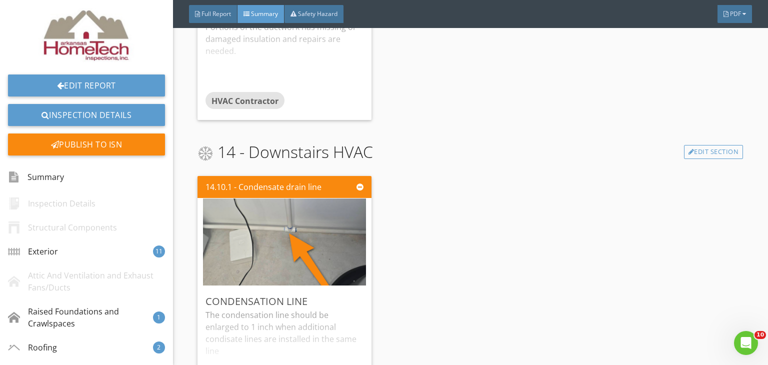
scroll to position [4503, 0]
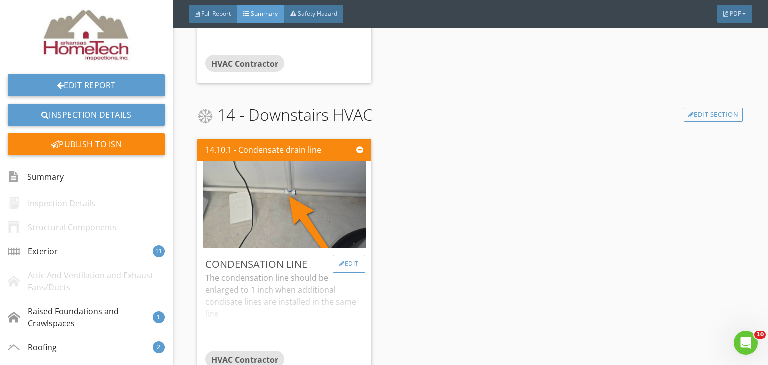
click at [340, 263] on div at bounding box center [343, 264] width 6 height 6
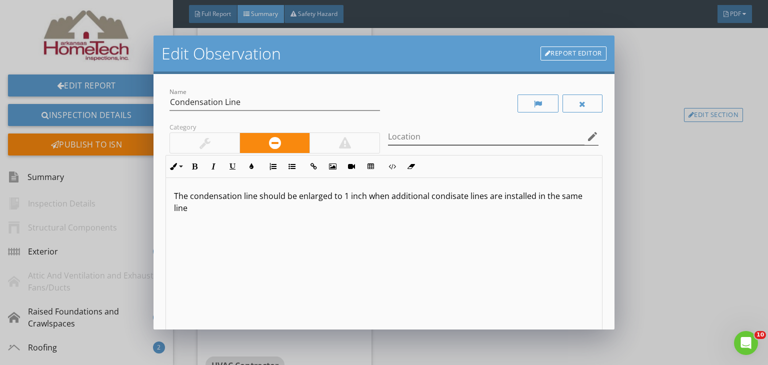
click at [587, 133] on icon "edit" at bounding box center [593, 137] width 12 height 12
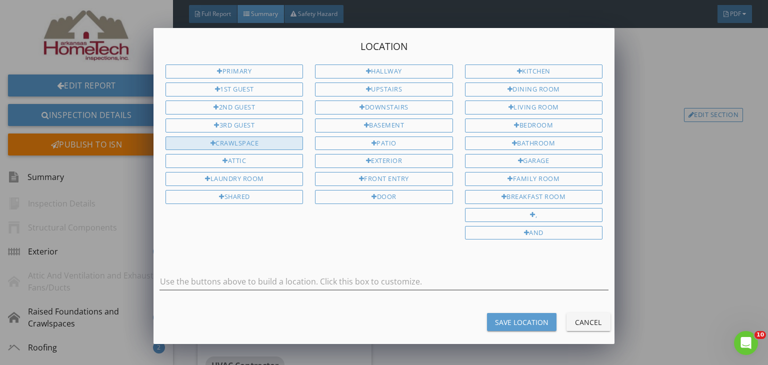
click at [264, 143] on div "Crawlspace" at bounding box center [235, 144] width 138 height 14
type input "Crawlspace"
click at [502, 319] on div "Save Location" at bounding box center [522, 322] width 54 height 11
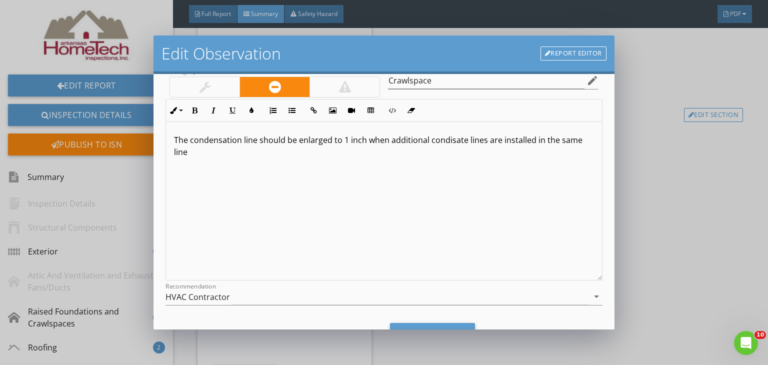
scroll to position [104, 0]
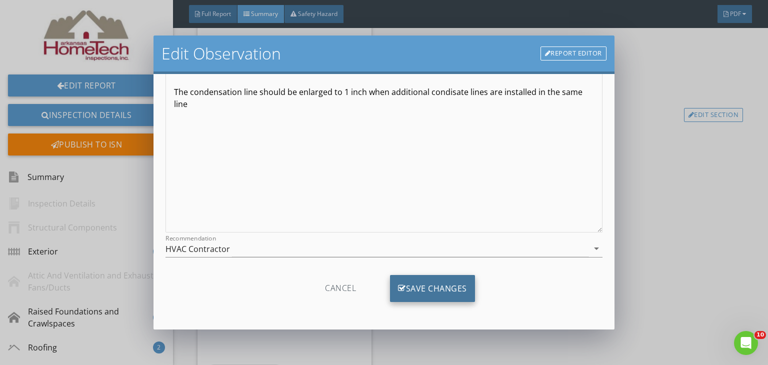
click at [398, 294] on icon at bounding box center [402, 288] width 8 height 11
type input "Crawlspace"
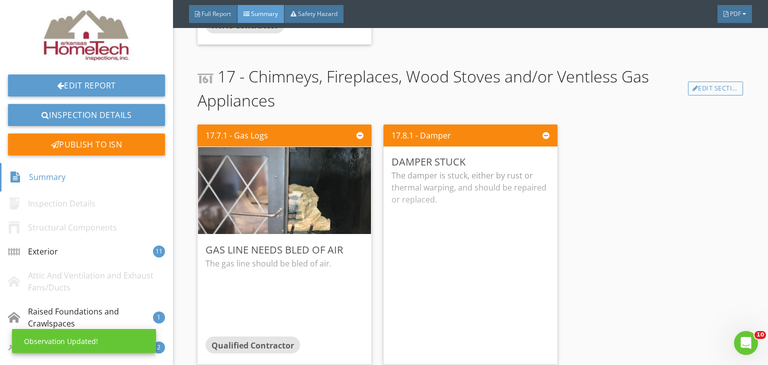
scroll to position [4853, 0]
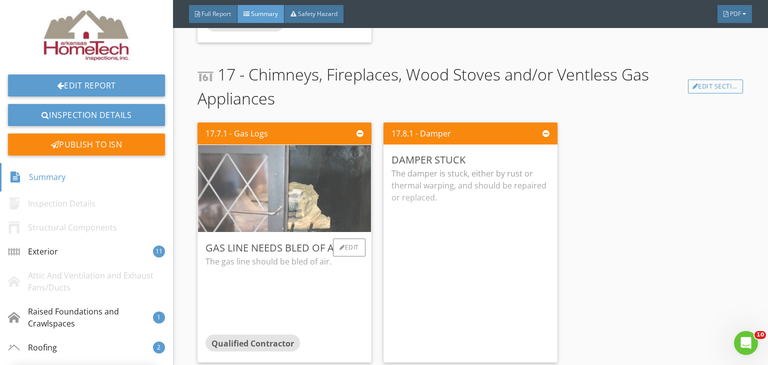
click at [279, 203] on img at bounding box center [285, 189] width 290 height 218
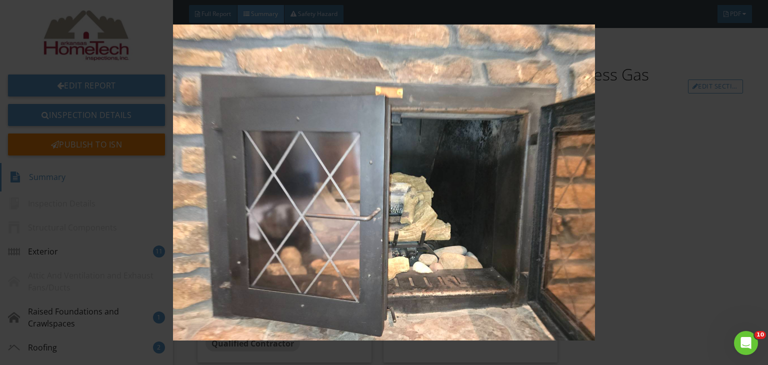
click at [630, 198] on img at bounding box center [384, 183] width 699 height 317
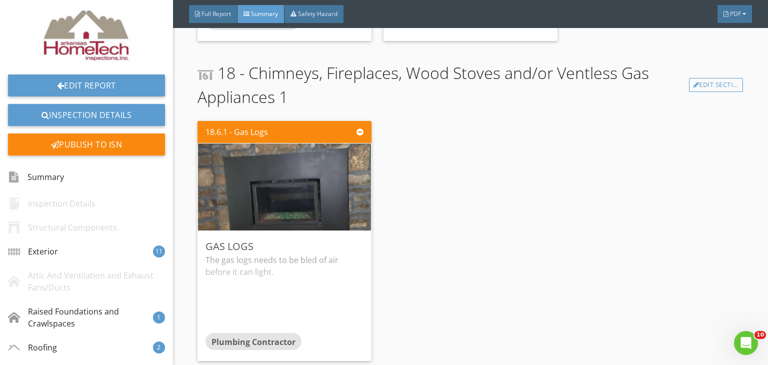
scroll to position [5182, 0]
click at [359, 239] on div "Edit" at bounding box center [349, 246] width 33 height 18
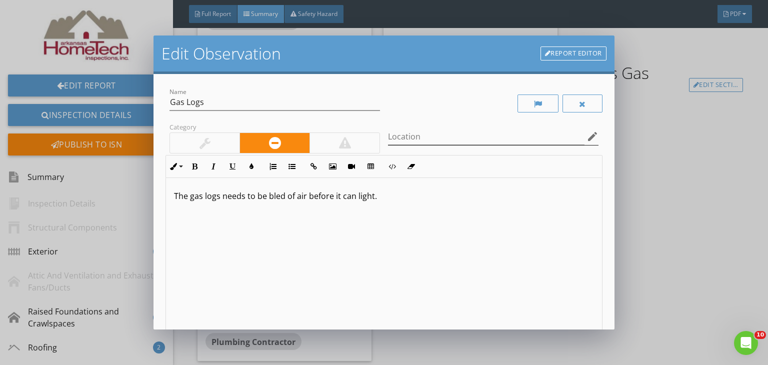
click at [587, 137] on icon "edit" at bounding box center [593, 137] width 12 height 12
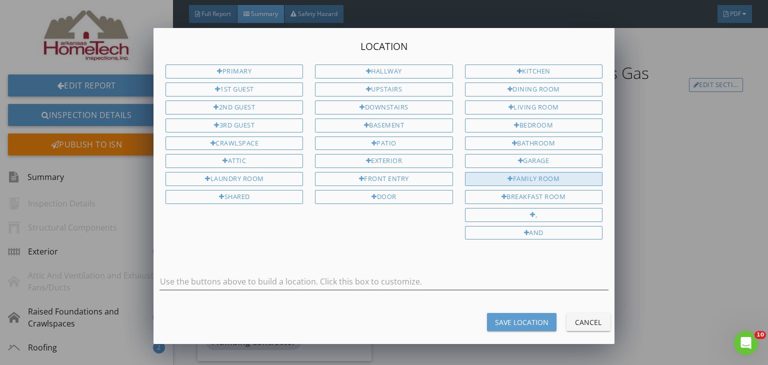
click at [536, 176] on div "Family Room" at bounding box center [534, 179] width 138 height 14
type input "Family Room"
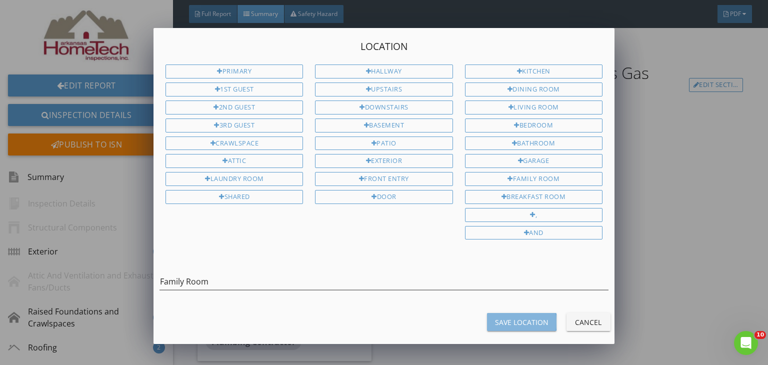
click at [523, 321] on button "Save Location" at bounding box center [522, 322] width 70 height 18
type input "Family Room"
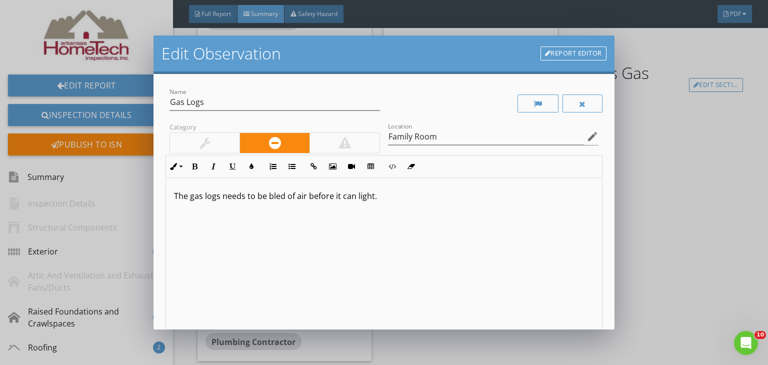
scroll to position [104, 0]
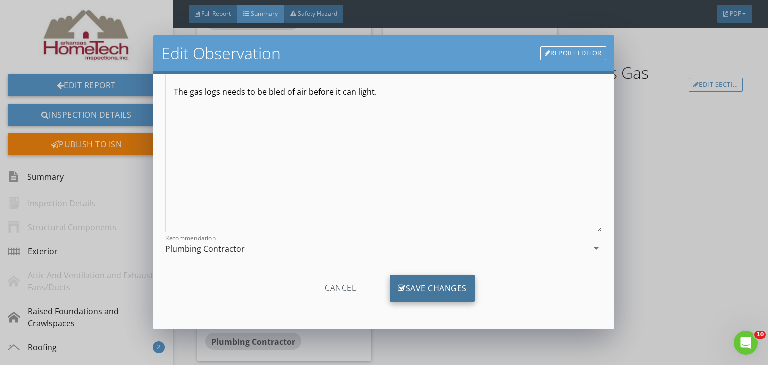
click at [466, 287] on div "Save Changes" at bounding box center [432, 288] width 85 height 27
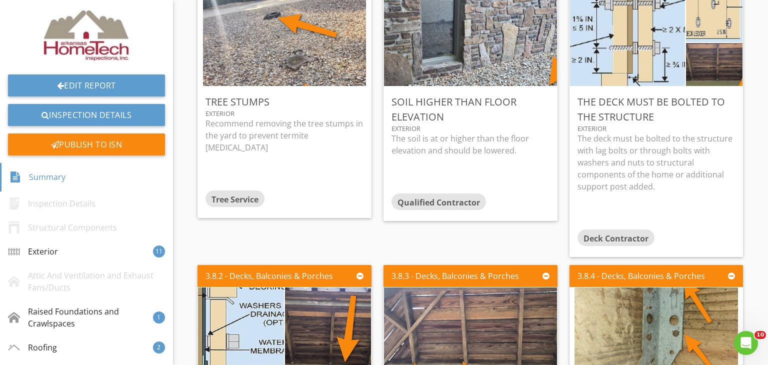
scroll to position [0, 0]
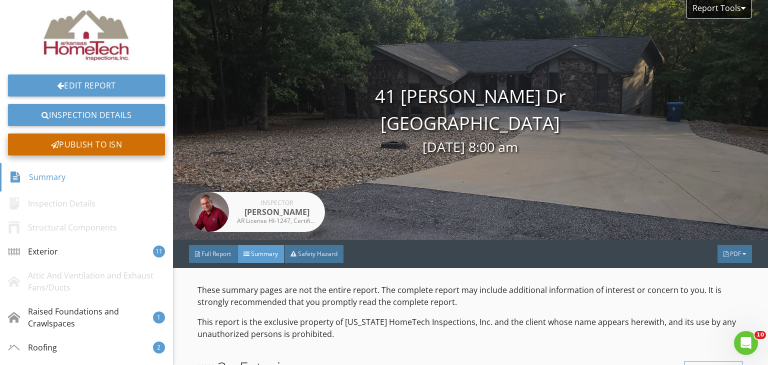
click at [108, 144] on div "Publish to ISN" at bounding box center [86, 145] width 157 height 22
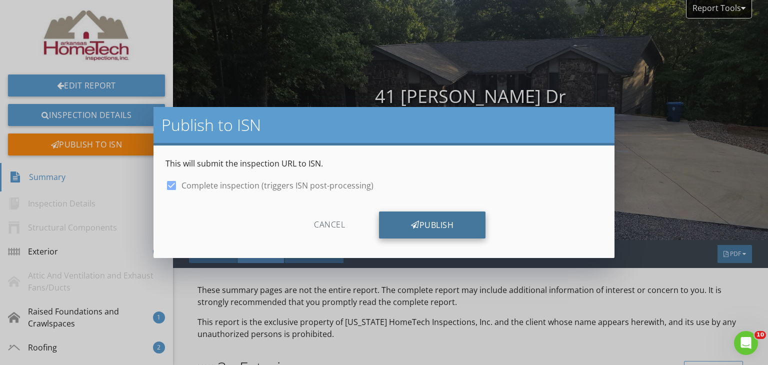
click at [411, 230] on icon at bounding box center [415, 225] width 9 height 11
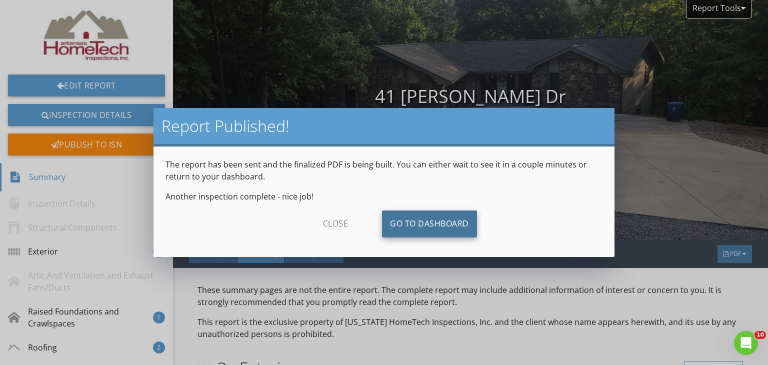
click at [433, 219] on link "Go To Dashboard" at bounding box center [429, 224] width 95 height 27
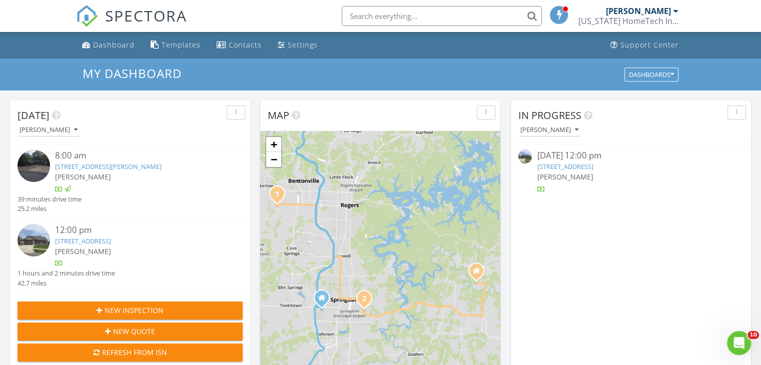
click at [174, 246] on div "[PERSON_NAME]" at bounding box center [139, 251] width 169 height 11
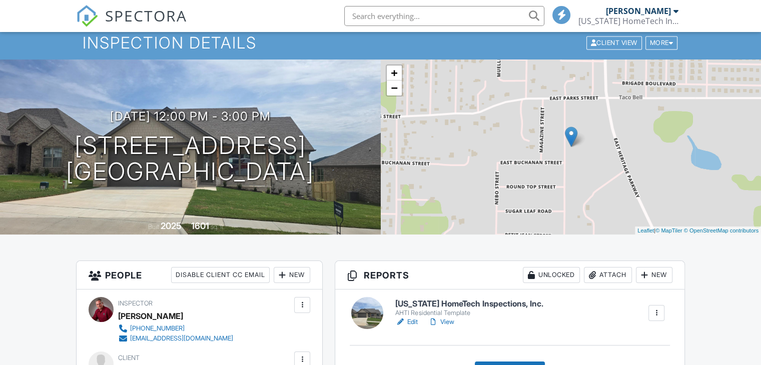
scroll to position [50, 0]
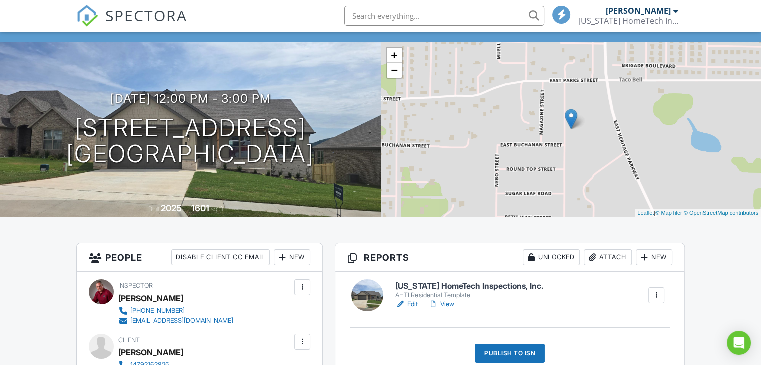
click at [449, 303] on link "View" at bounding box center [441, 305] width 26 height 10
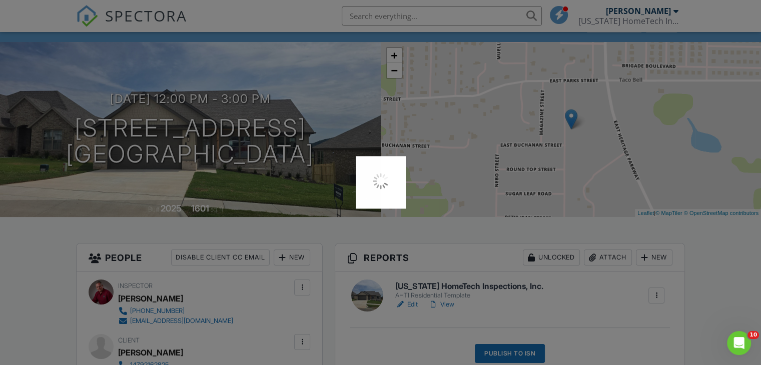
scroll to position [0, 0]
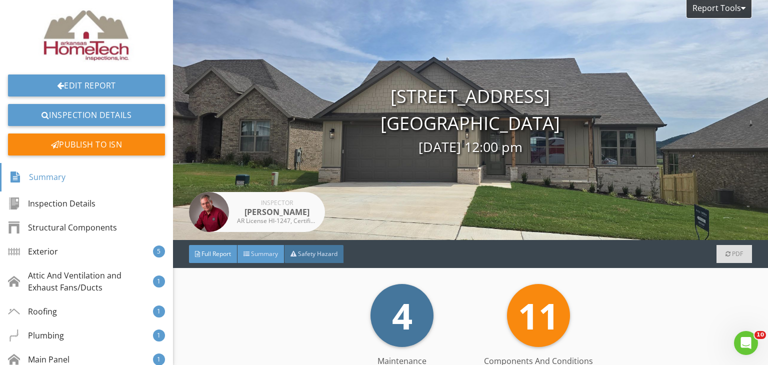
click at [272, 259] on div "Summary" at bounding box center [261, 254] width 47 height 18
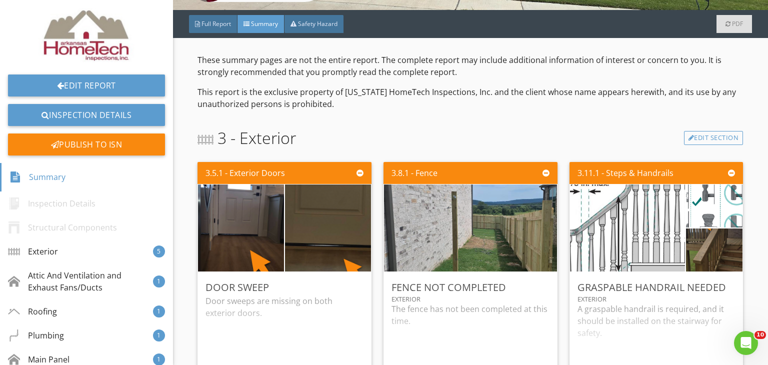
scroll to position [250, 0]
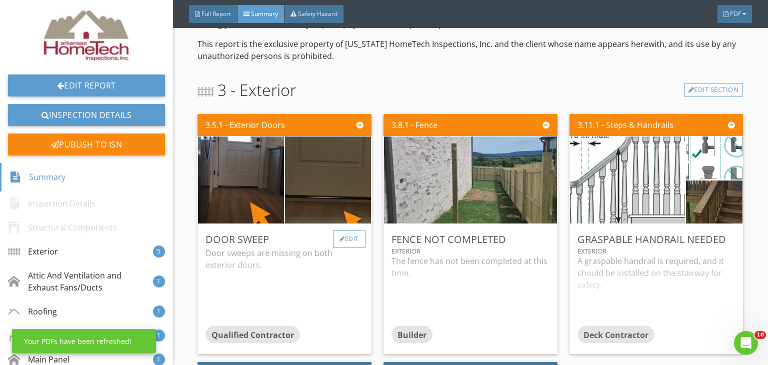
click at [359, 243] on div "Edit" at bounding box center [349, 239] width 33 height 18
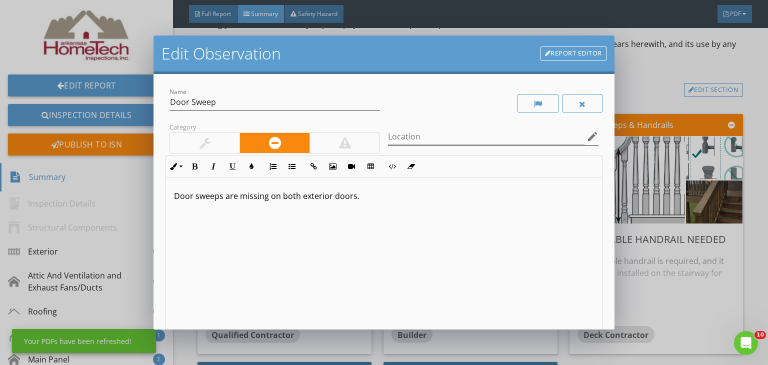
click at [587, 138] on icon "edit" at bounding box center [593, 137] width 12 height 12
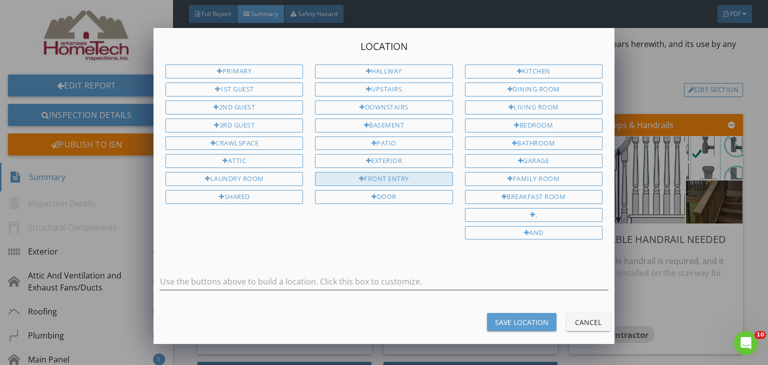
click at [399, 175] on div "Front Entry" at bounding box center [384, 179] width 138 height 14
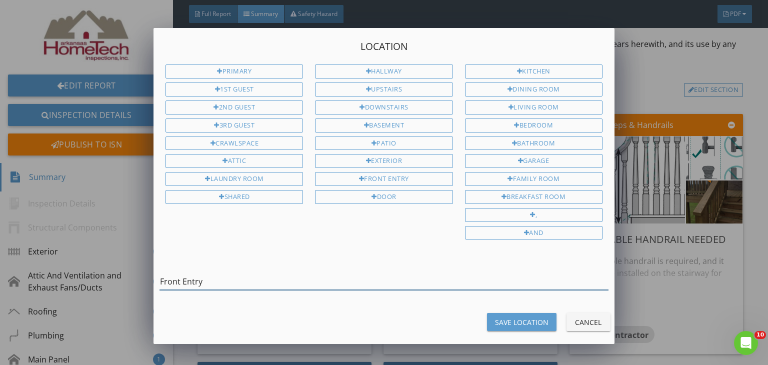
click at [236, 275] on input "Front Entry" at bounding box center [384, 282] width 449 height 17
type input "Front Entry and Rear Entry"
click at [538, 317] on div "Save Location" at bounding box center [522, 322] width 54 height 11
type input "Front Entry and Rear Entry"
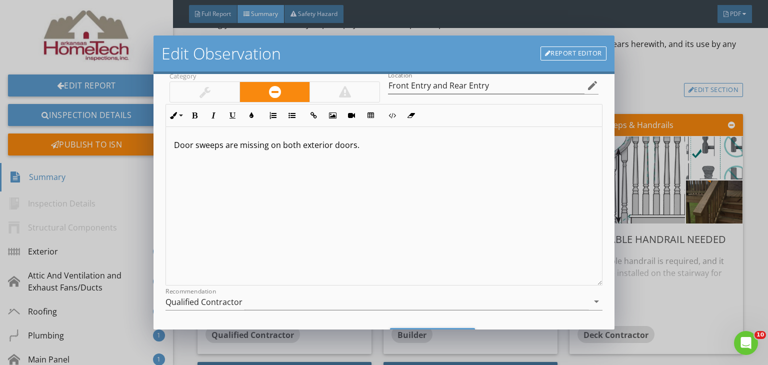
scroll to position [104, 0]
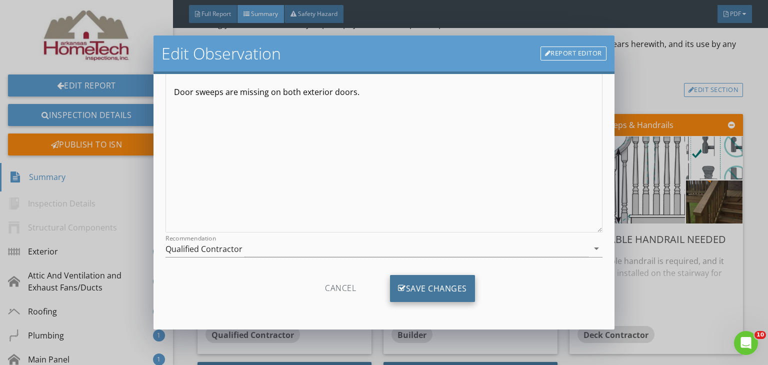
click at [446, 297] on div "Save Changes" at bounding box center [432, 288] width 85 height 27
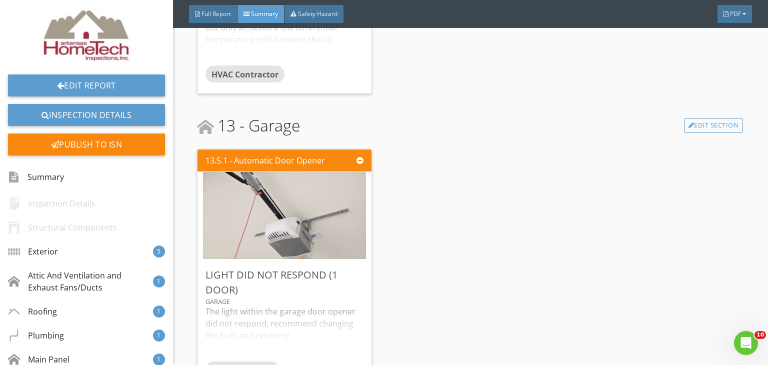
scroll to position [3164, 0]
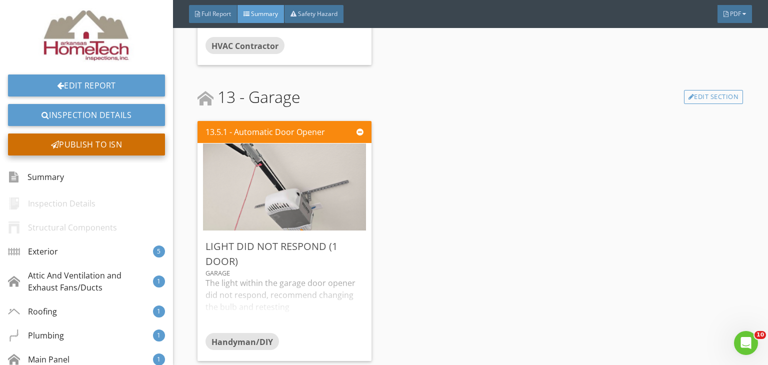
click at [114, 147] on div "Publish to ISN" at bounding box center [86, 145] width 157 height 22
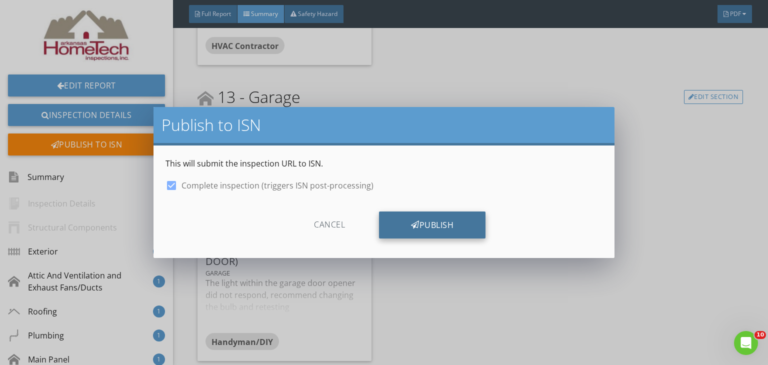
click at [457, 224] on div "Publish" at bounding box center [432, 225] width 107 height 27
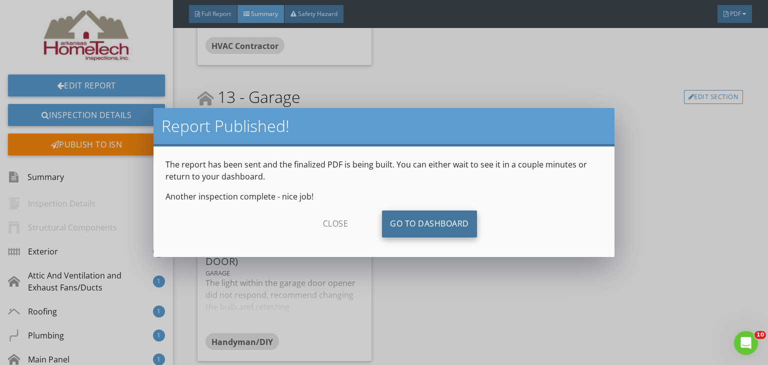
click at [450, 215] on link "Go To Dashboard" at bounding box center [429, 224] width 95 height 27
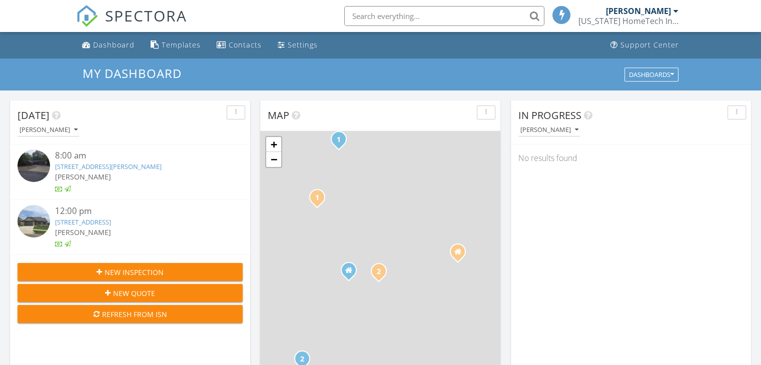
scroll to position [926, 776]
